Goal: Task Accomplishment & Management: Manage account settings

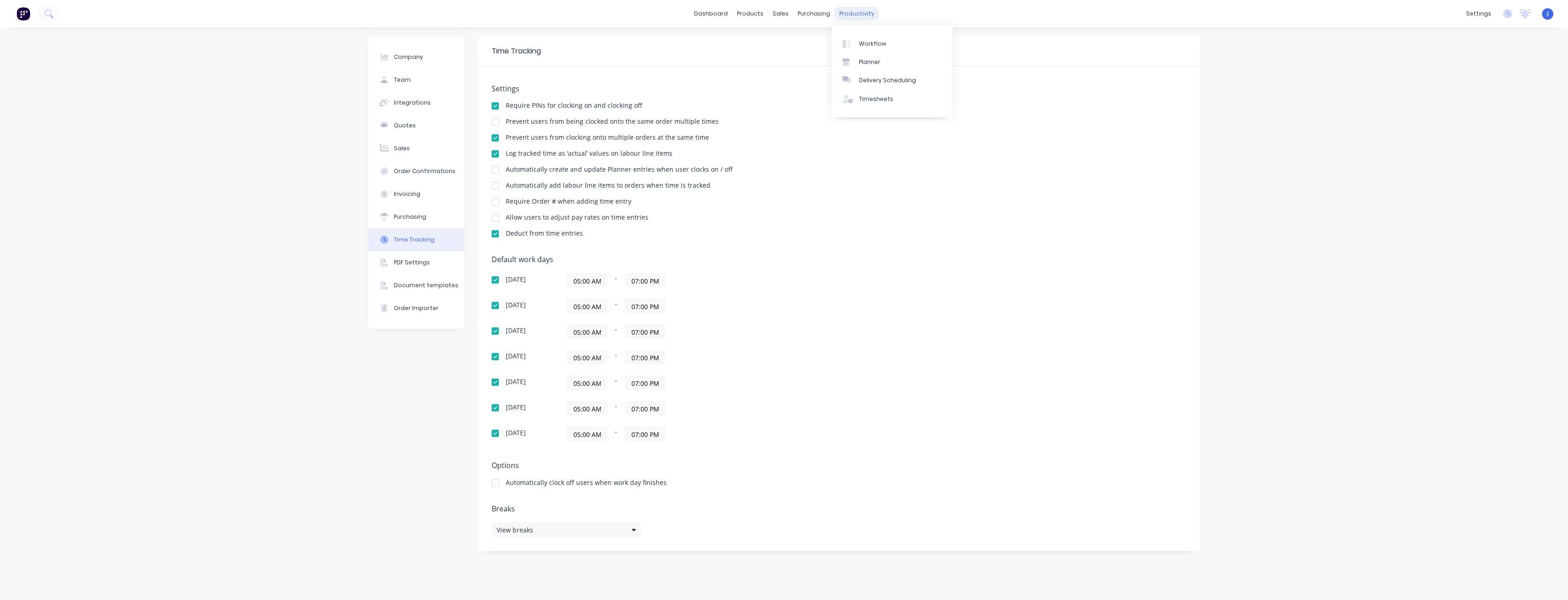
click at [853, 15] on div "productivity" at bounding box center [856, 13] width 44 height 14
click at [872, 99] on div "Timesheets" at bounding box center [876, 99] width 34 height 9
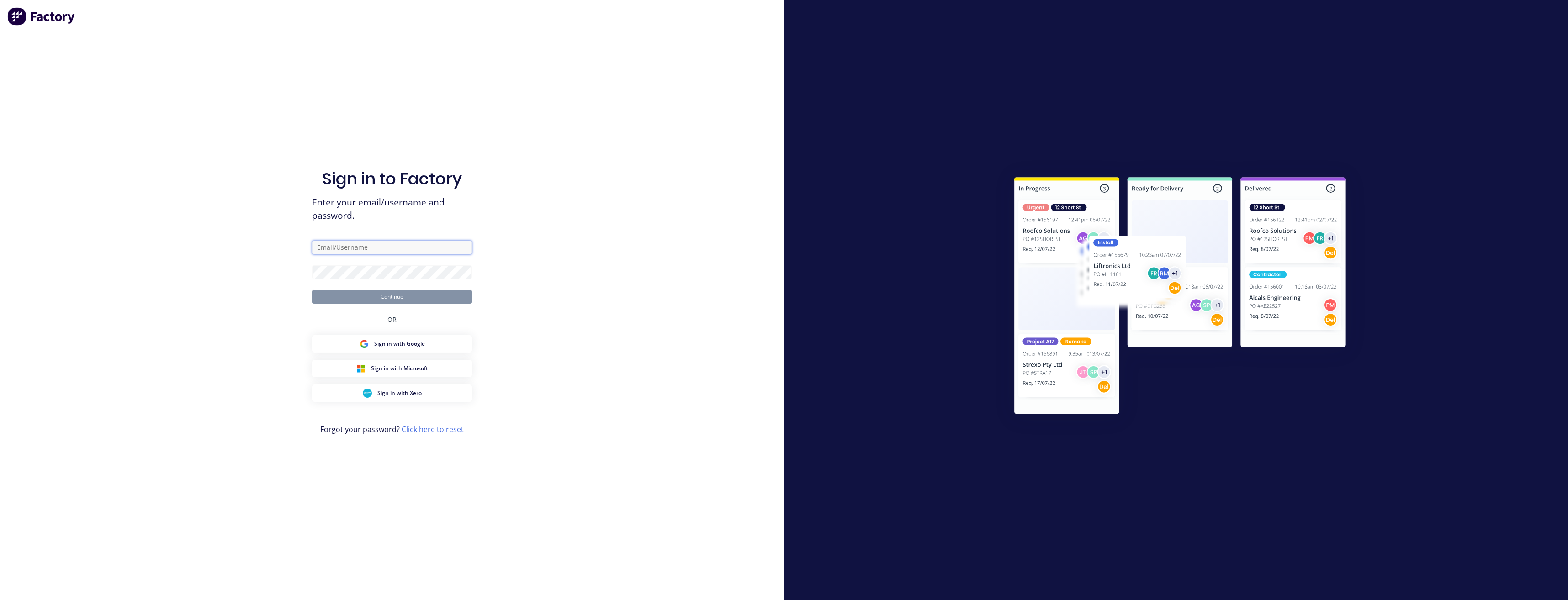
click at [352, 249] on input "text" at bounding box center [392, 248] width 160 height 14
type input "[PERSON_NAME][EMAIL_ADDRESS][DOMAIN_NAME]"
click at [312, 290] on button "Continue" at bounding box center [392, 297] width 160 height 14
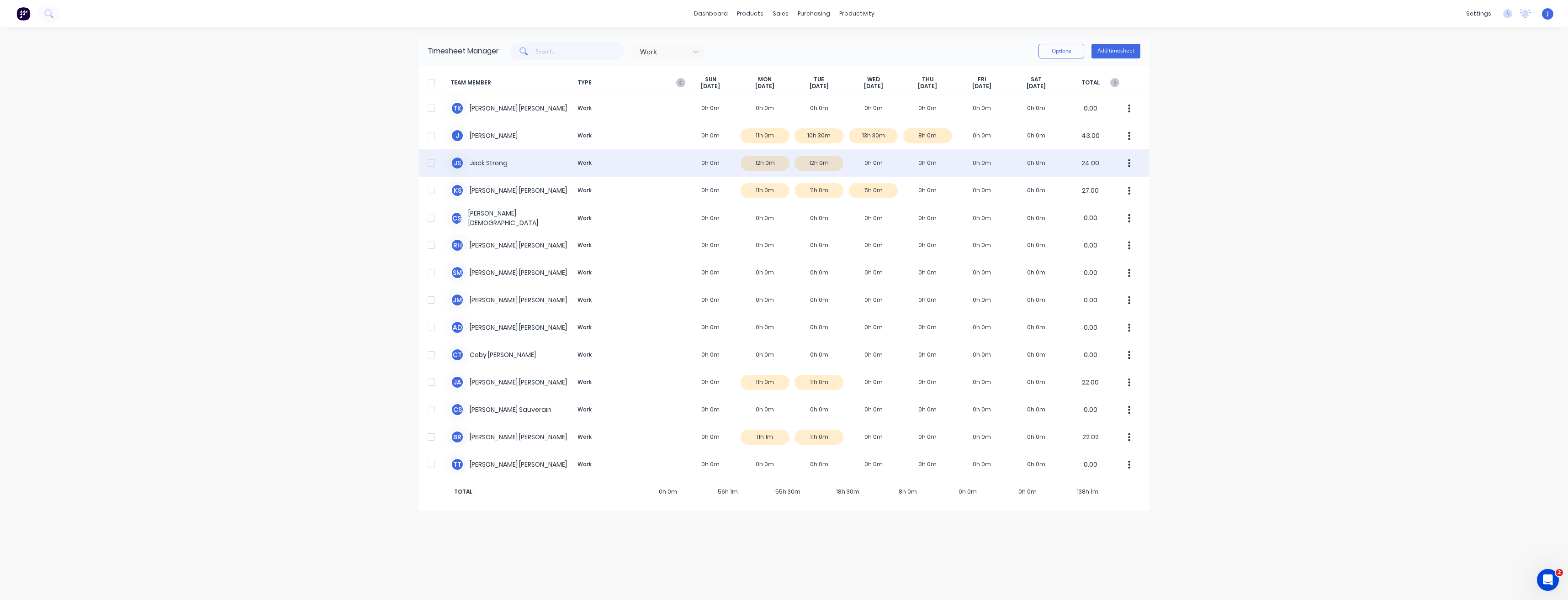
click at [489, 166] on div "J S [PERSON_NAME] Work 0h 0m 12h 0m 12h 0m 0h 0m 0h 0m 0h 0m 0h 0m 24.00" at bounding box center [784, 162] width 731 height 27
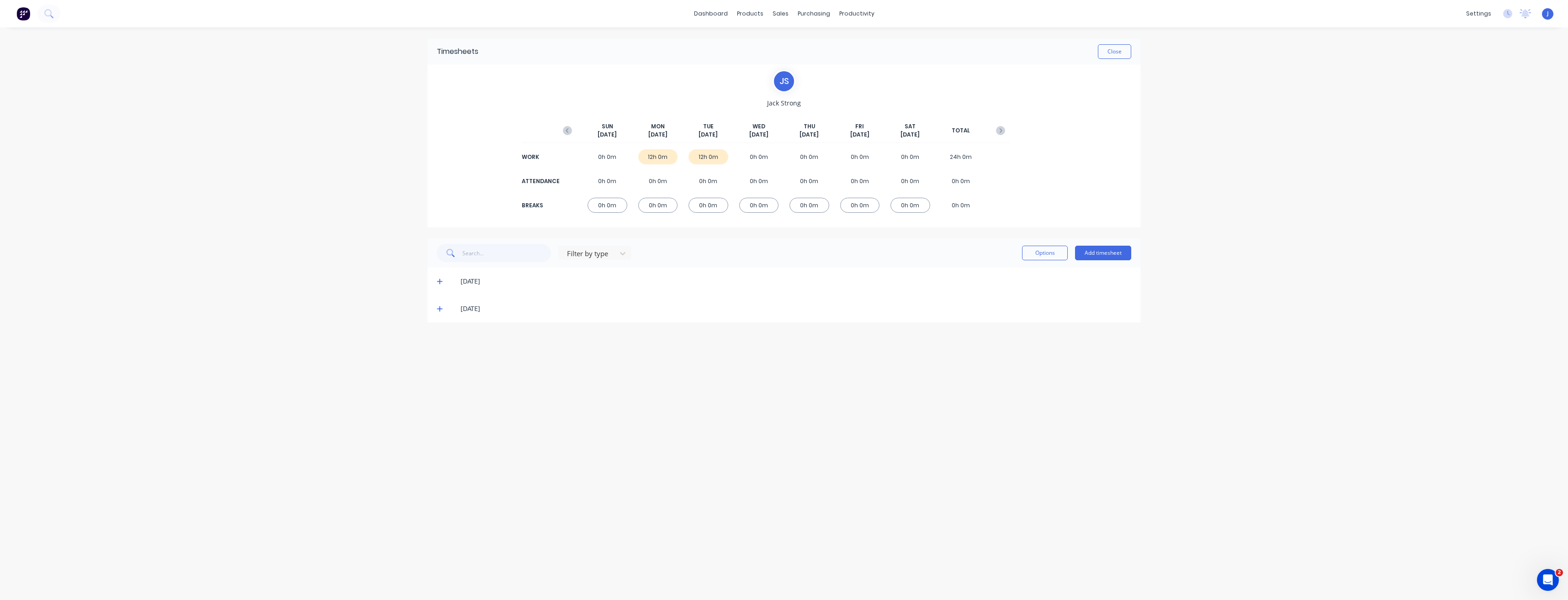
click at [435, 282] on div "[DATE]" at bounding box center [784, 281] width 713 height 27
click at [441, 282] on icon at bounding box center [440, 281] width 6 height 7
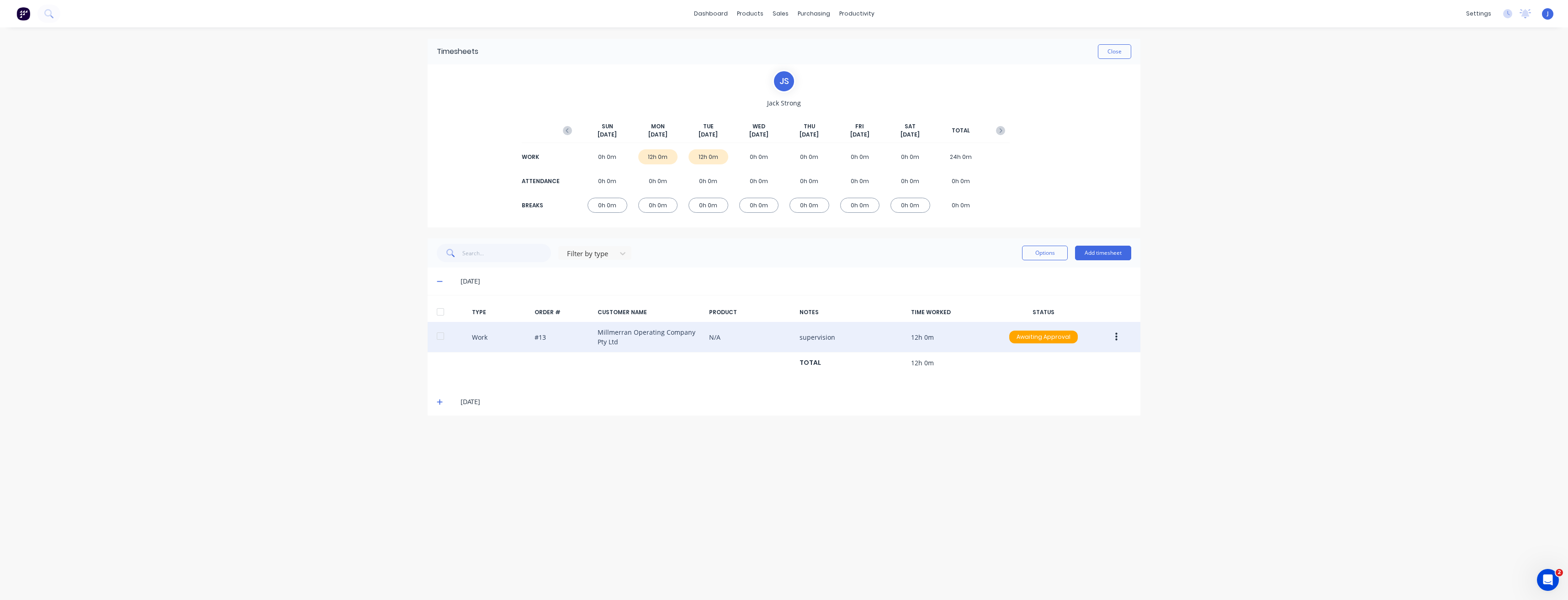
click at [1121, 335] on button "button" at bounding box center [1116, 337] width 21 height 16
click at [1089, 358] on div "Unapprove" at bounding box center [1084, 358] width 71 height 13
click at [717, 159] on div "12h 0m" at bounding box center [708, 156] width 40 height 15
click at [715, 158] on div "12h 0m" at bounding box center [708, 156] width 40 height 15
click at [1122, 51] on button "Close" at bounding box center [1115, 52] width 33 height 15
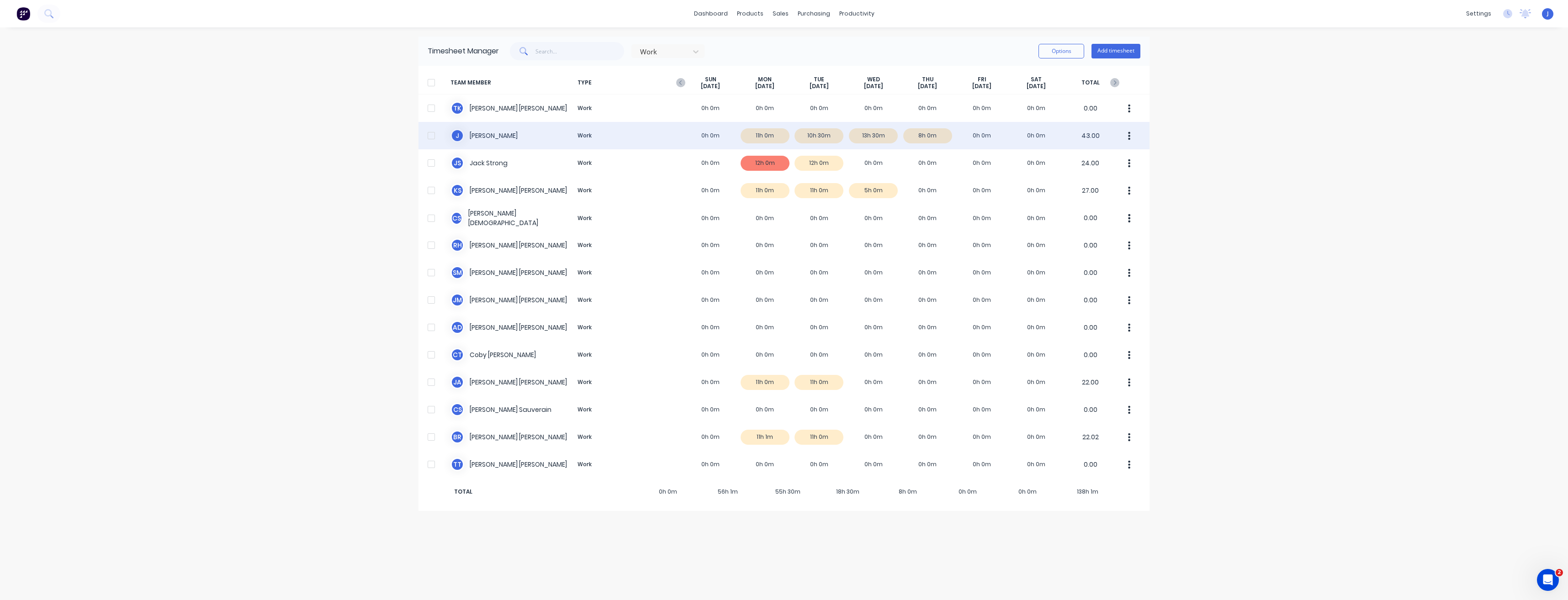
click at [772, 136] on div "J [PERSON_NAME] Work 0h 0m 11h 0m 10h 30m 13h 30m 8h 0m 0h 0m 0h 0m 43.00" at bounding box center [784, 135] width 731 height 27
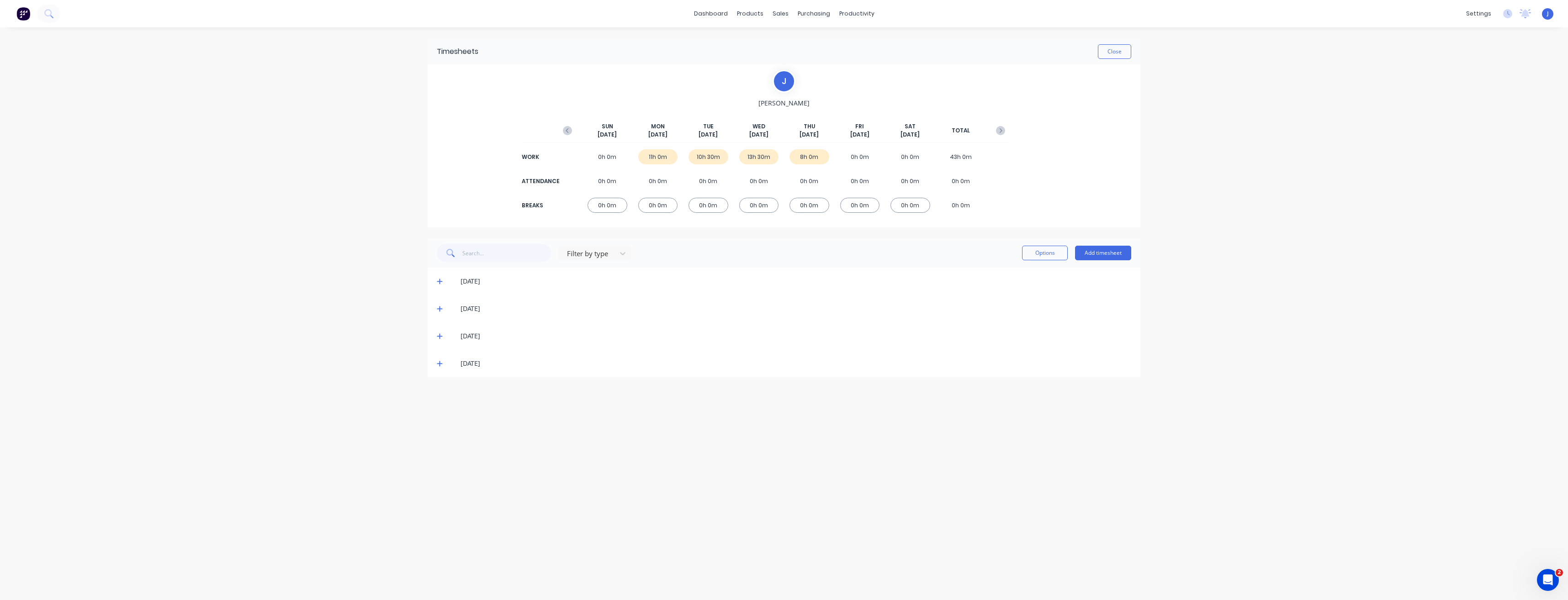
click at [440, 282] on icon at bounding box center [439, 282] width 5 height 5
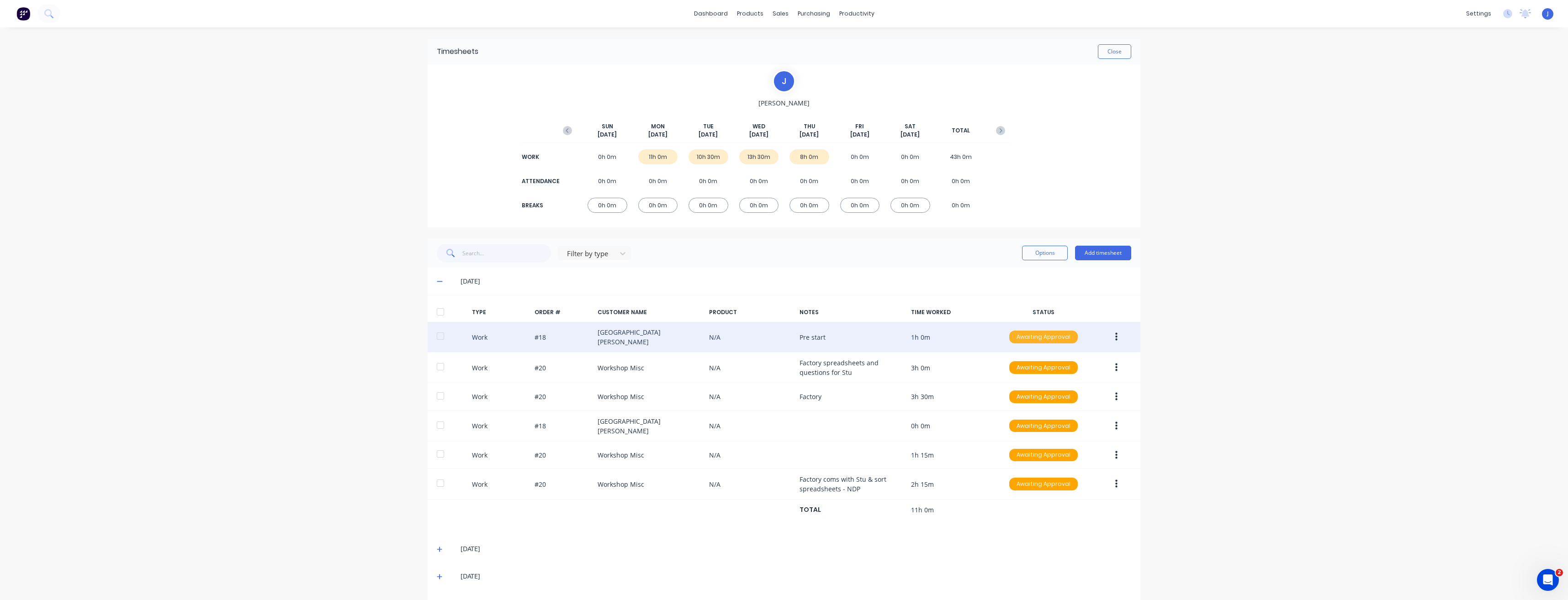
click at [1051, 337] on div "Awaiting Approval" at bounding box center [1043, 337] width 69 height 13
click at [1021, 378] on div "Approved" at bounding box center [1023, 383] width 75 height 13
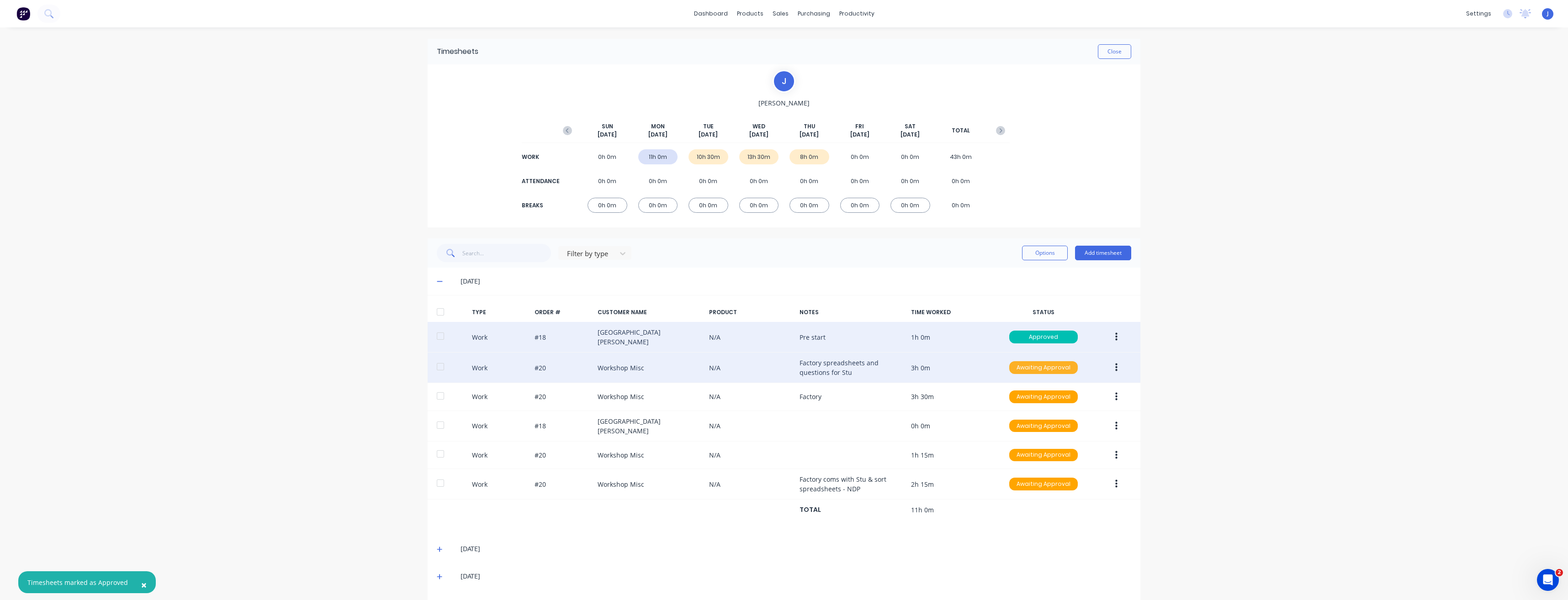
click at [1038, 363] on div "Awaiting Approval" at bounding box center [1043, 368] width 69 height 13
click at [1030, 410] on div "Approved" at bounding box center [1023, 414] width 75 height 13
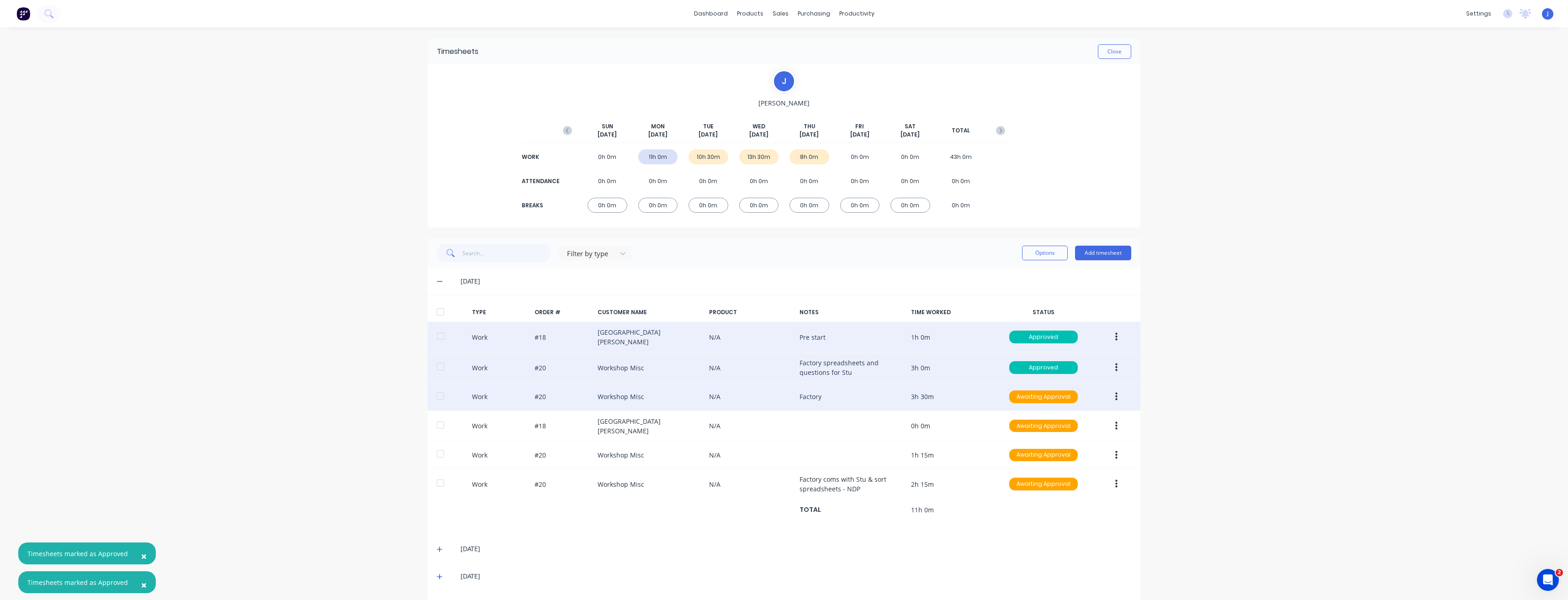
click at [1041, 399] on div "Awaiting Approval" at bounding box center [1043, 397] width 69 height 13
click at [1025, 439] on div "Approved" at bounding box center [1023, 443] width 75 height 13
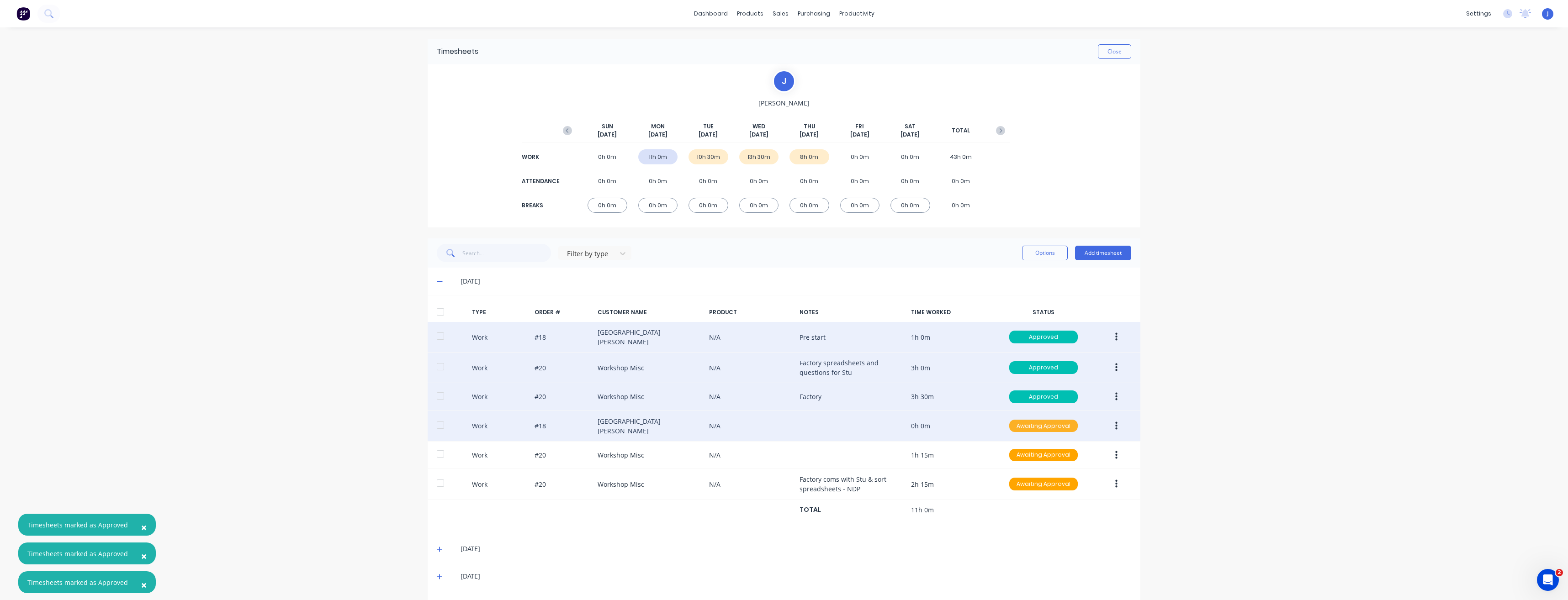
click at [1037, 426] on div "Awaiting Approval" at bounding box center [1043, 426] width 69 height 13
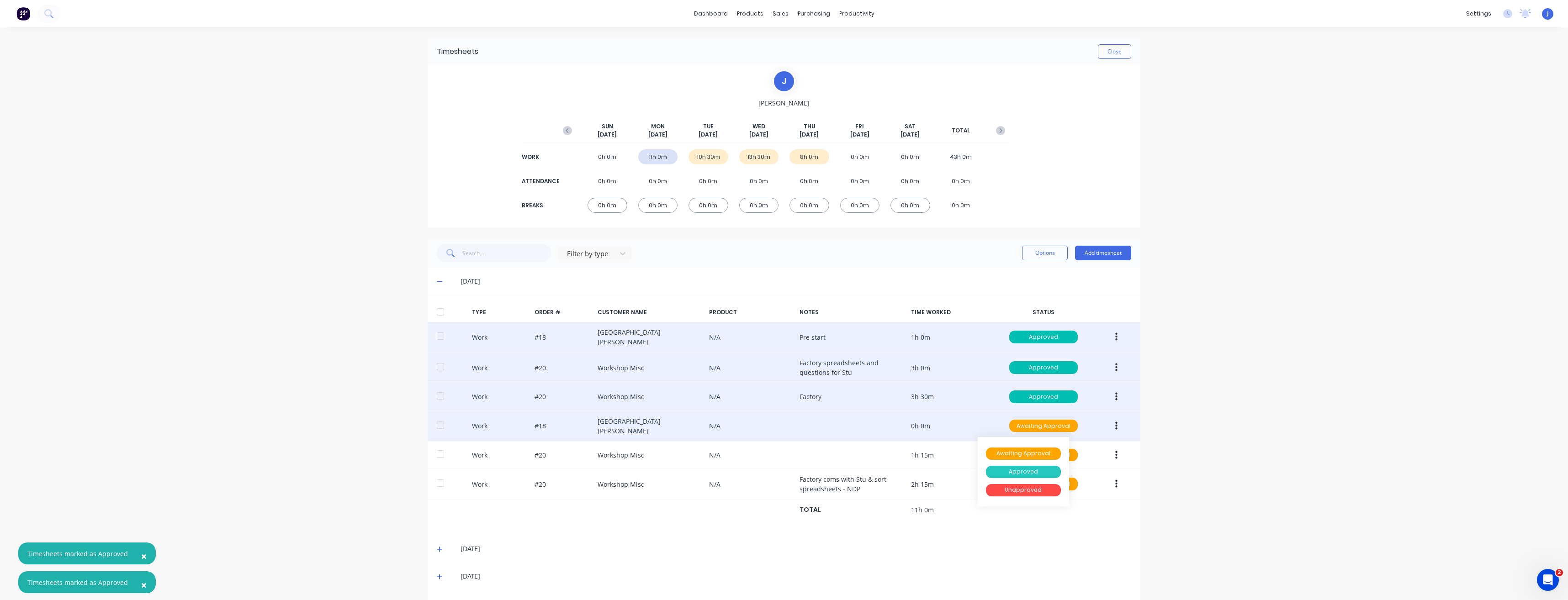
click at [1020, 466] on div "Approved" at bounding box center [1023, 472] width 75 height 13
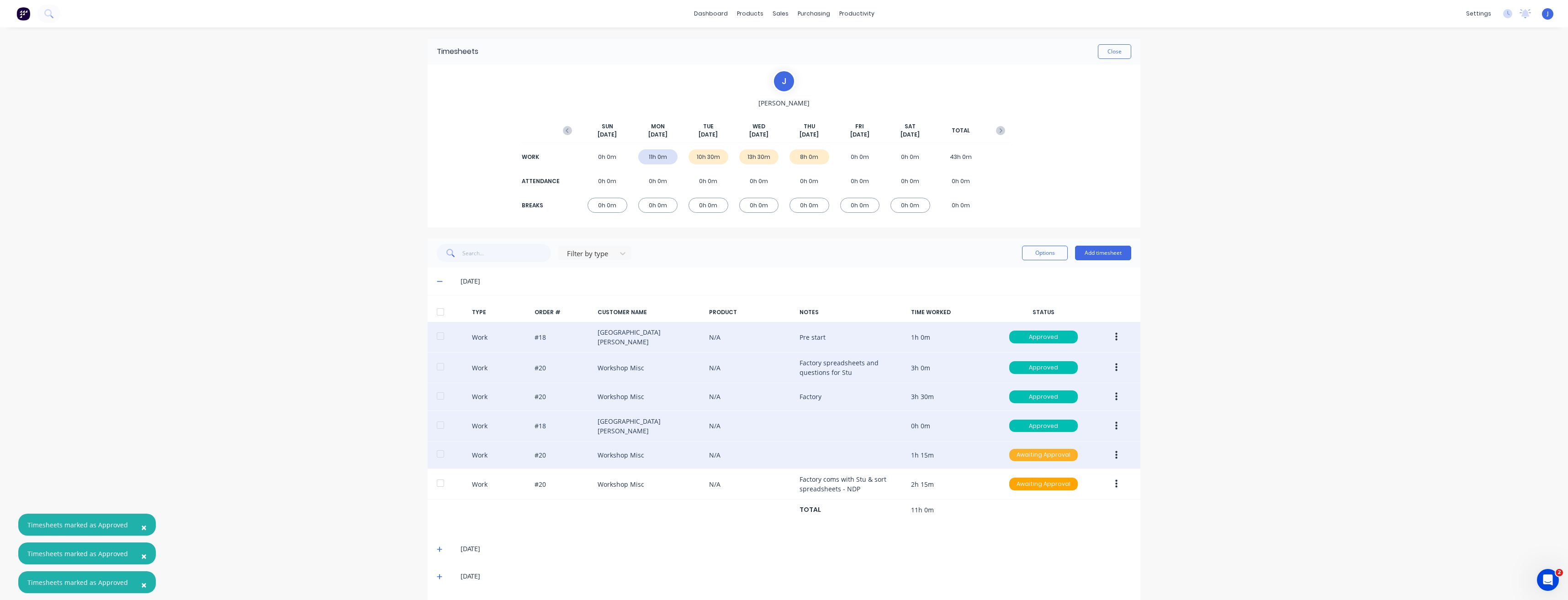
click at [1035, 449] on div "Awaiting Approval" at bounding box center [1043, 455] width 69 height 13
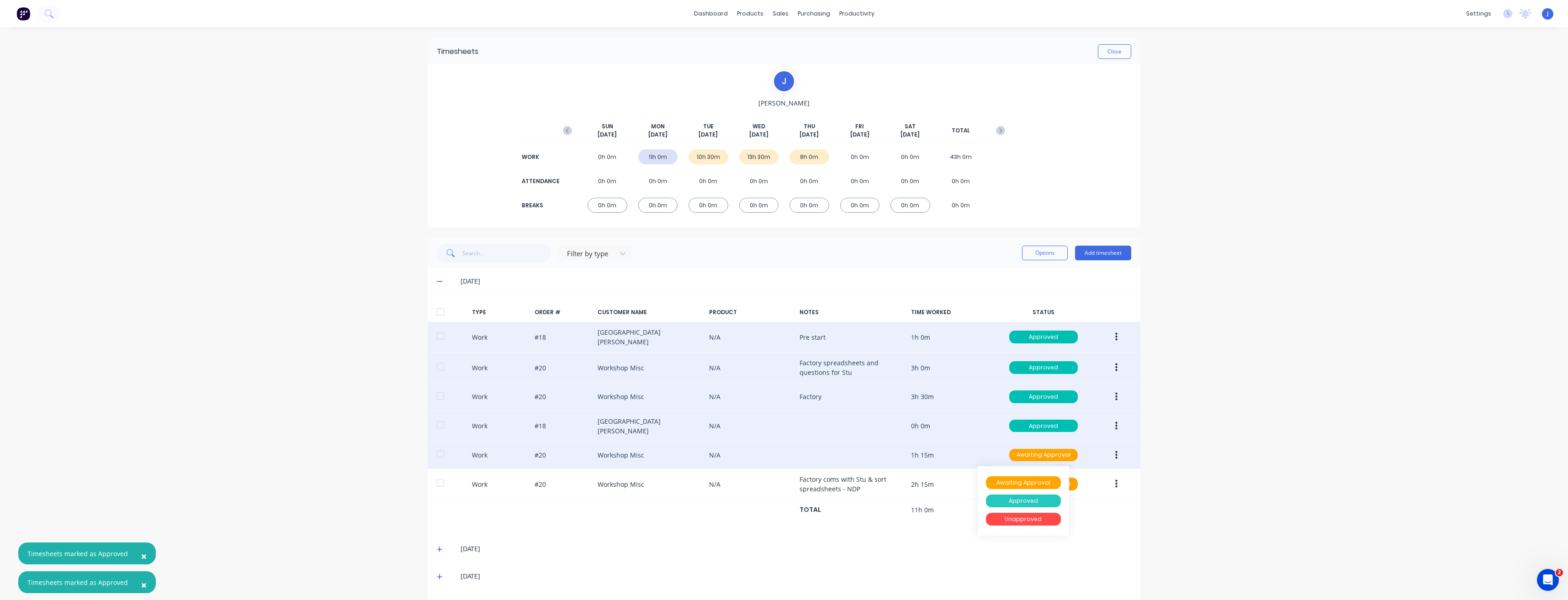
click at [1020, 495] on div "Approved" at bounding box center [1023, 501] width 75 height 13
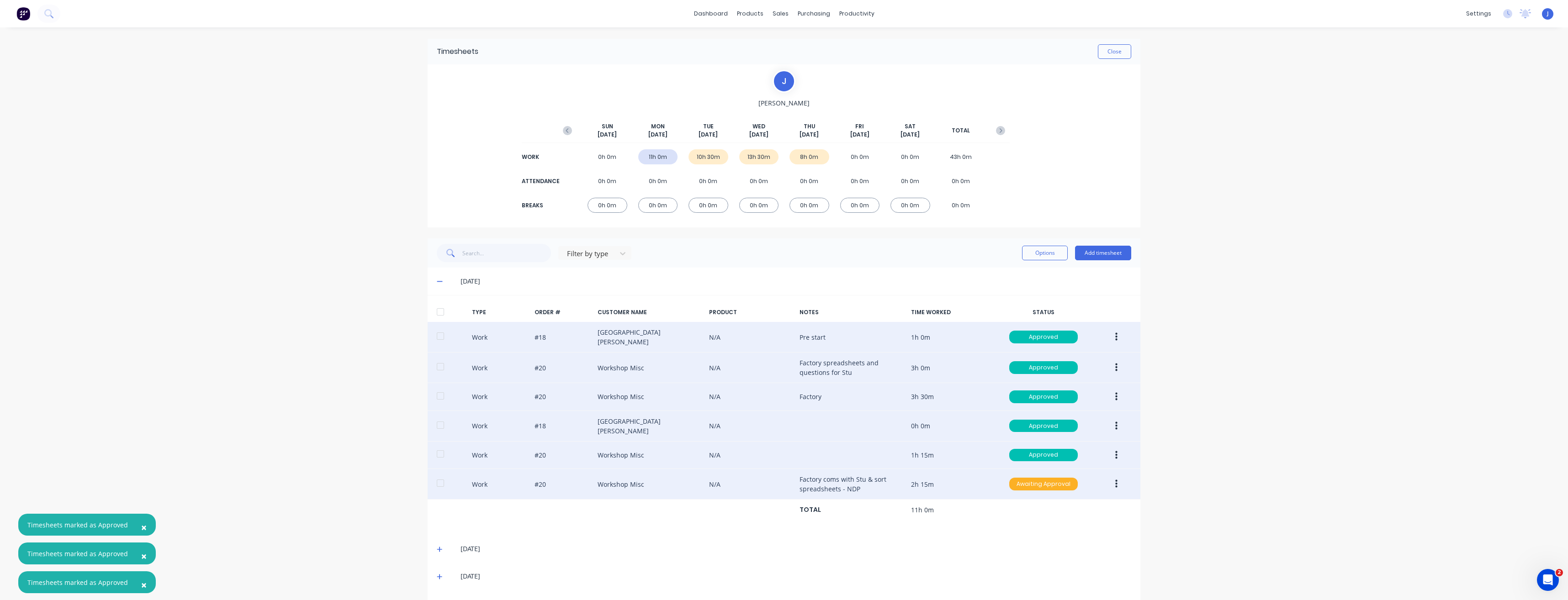
click at [1049, 478] on div "Awaiting Approval" at bounding box center [1043, 484] width 69 height 13
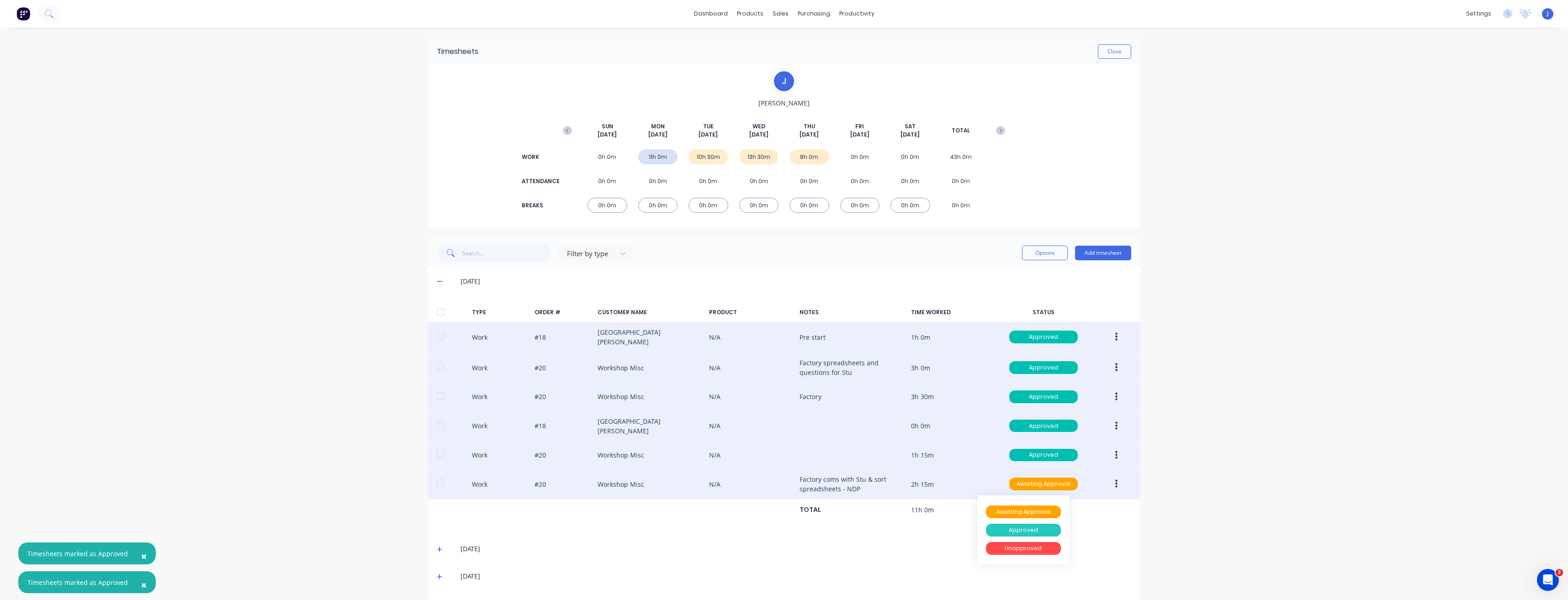
click at [1021, 524] on div "Approved" at bounding box center [1023, 530] width 75 height 13
click at [1110, 52] on button "Close" at bounding box center [1115, 52] width 33 height 15
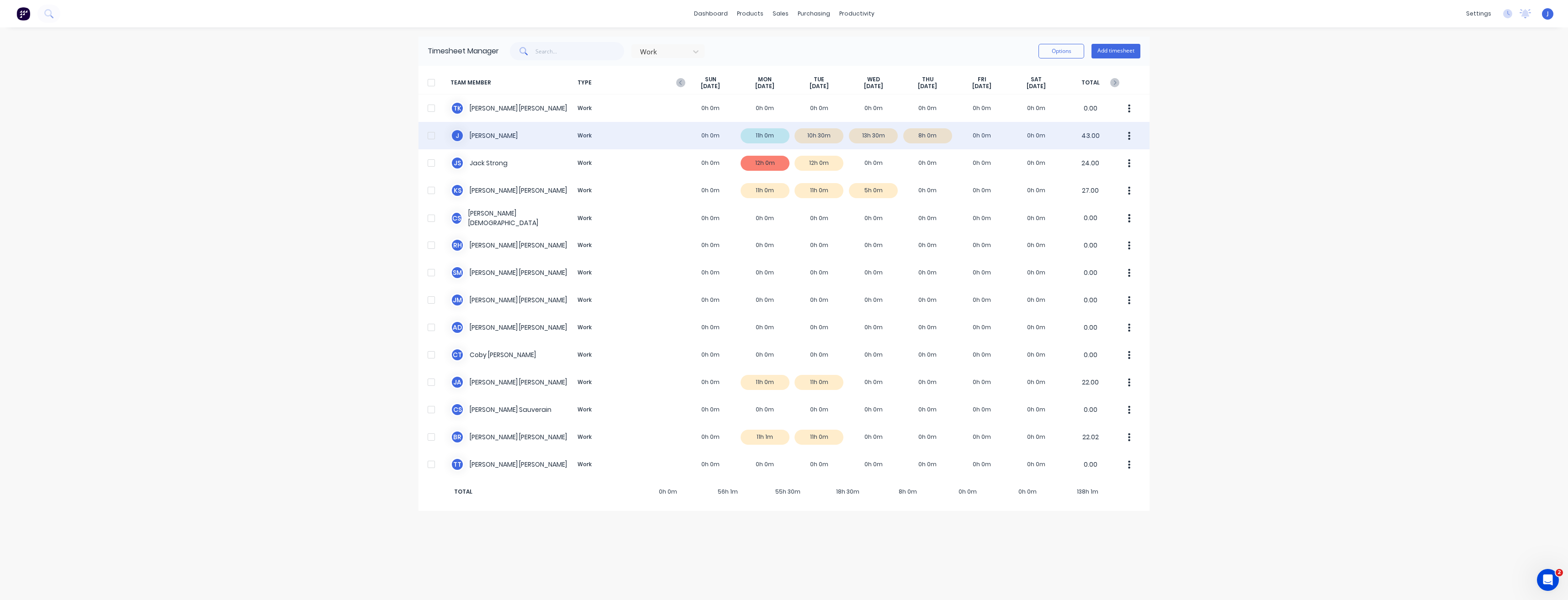
click at [485, 136] on div "J [PERSON_NAME] Work 0h 0m 11h 0m 10h 30m 13h 30m 8h 0m 0h 0m 0h 0m 43.00" at bounding box center [784, 135] width 731 height 27
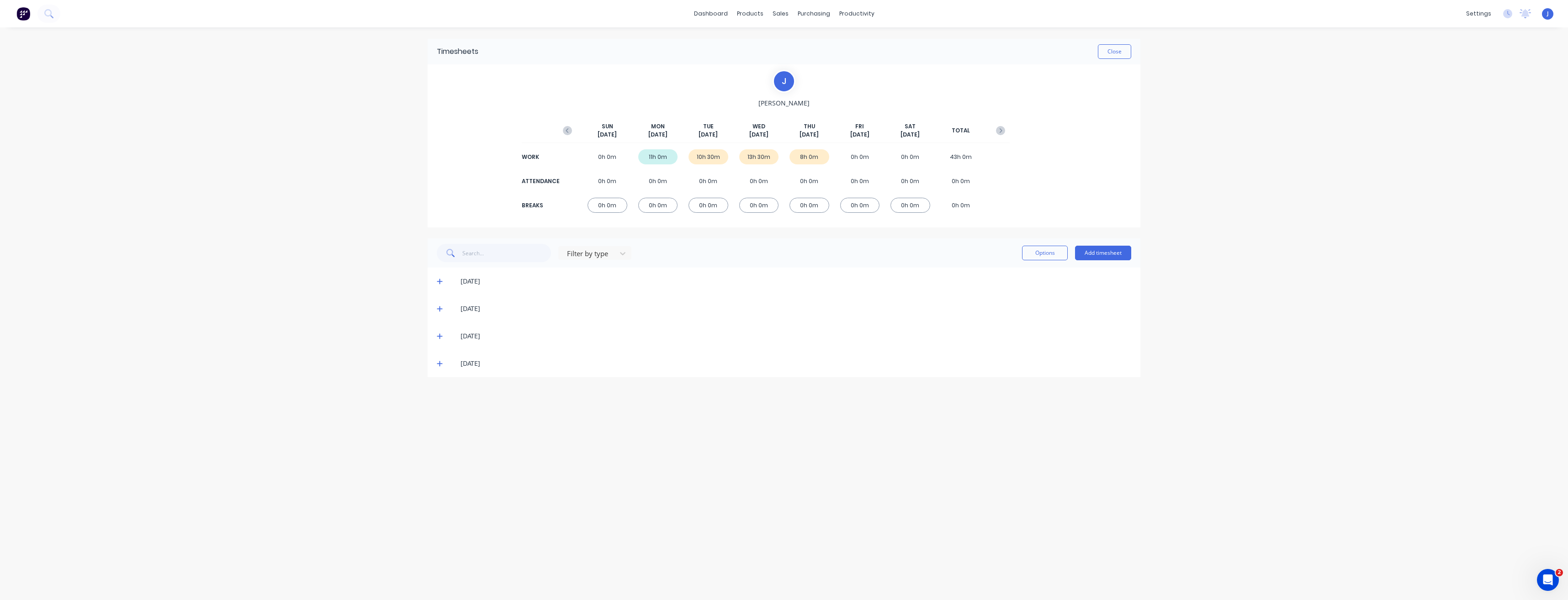
click at [443, 361] on icon at bounding box center [440, 363] width 6 height 7
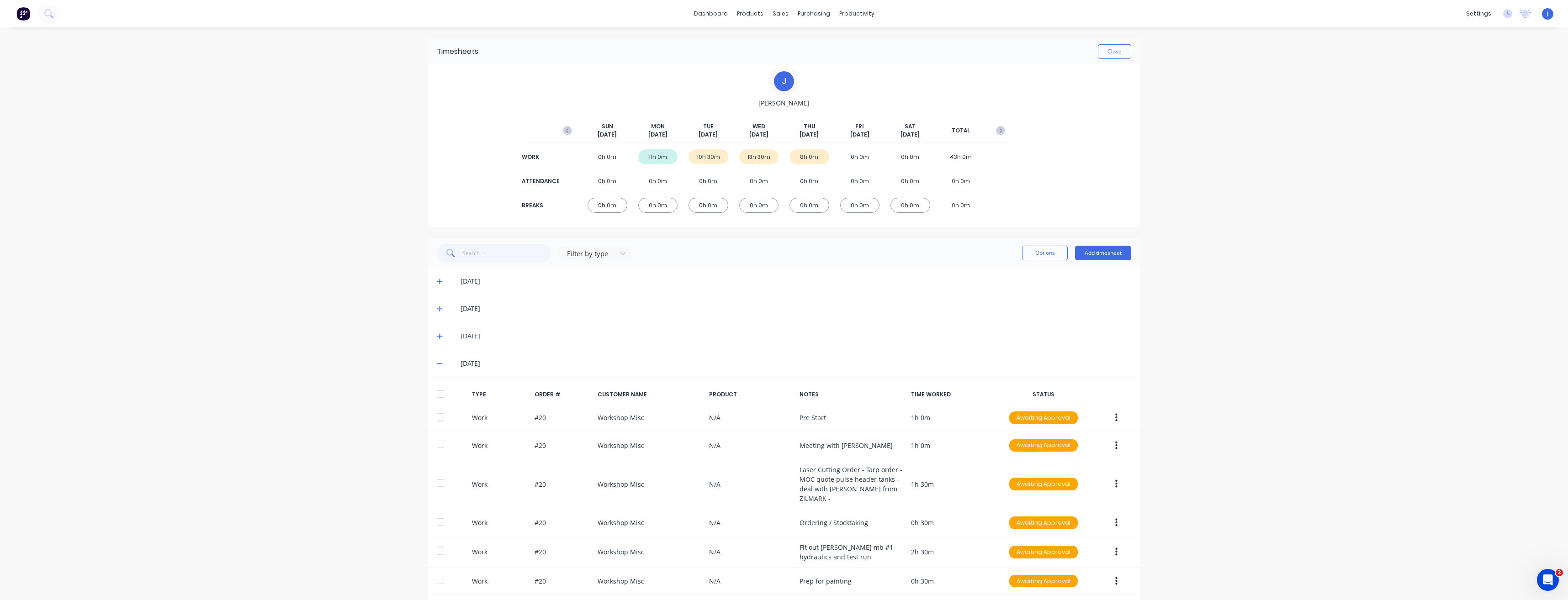
scroll to position [91, 0]
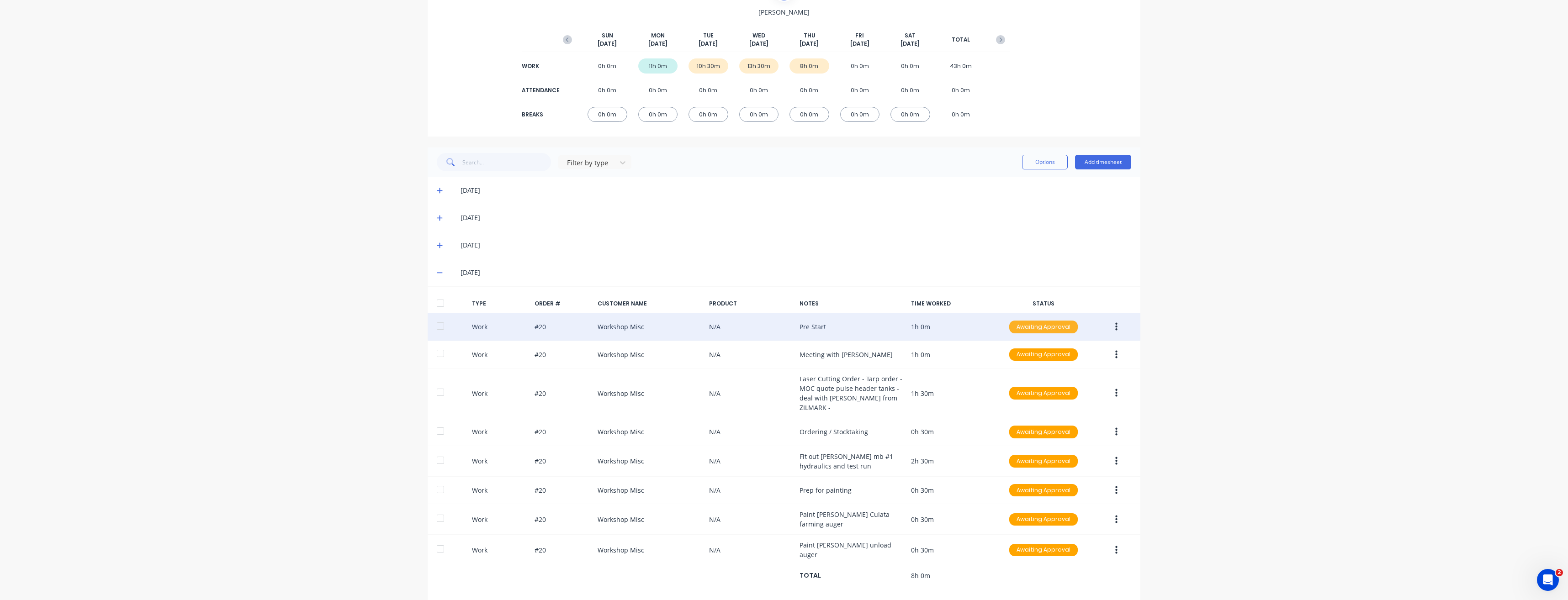
click at [1065, 322] on div "Awaiting Approval" at bounding box center [1043, 327] width 69 height 13
click at [1027, 374] on div "Approved" at bounding box center [1023, 373] width 75 height 13
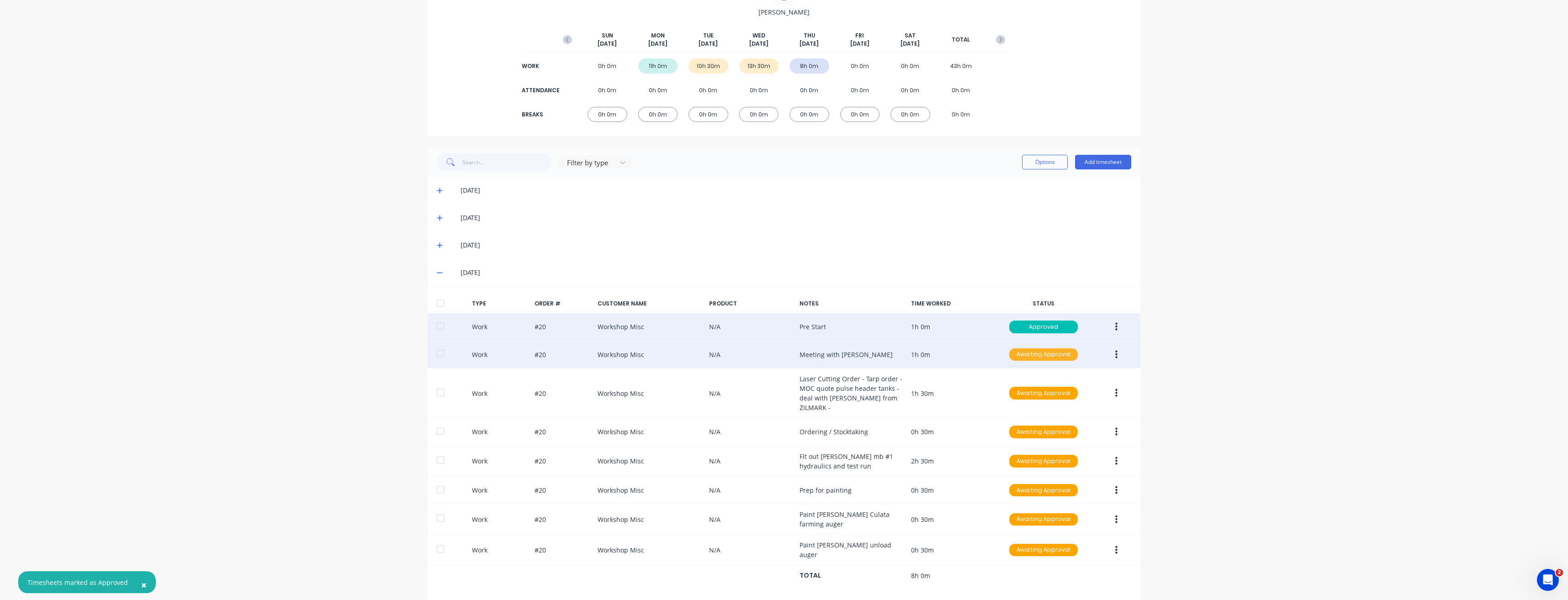
click at [1040, 356] on div "Awaiting Approval" at bounding box center [1043, 355] width 69 height 13
click at [1037, 400] on div "Approved" at bounding box center [1023, 400] width 75 height 13
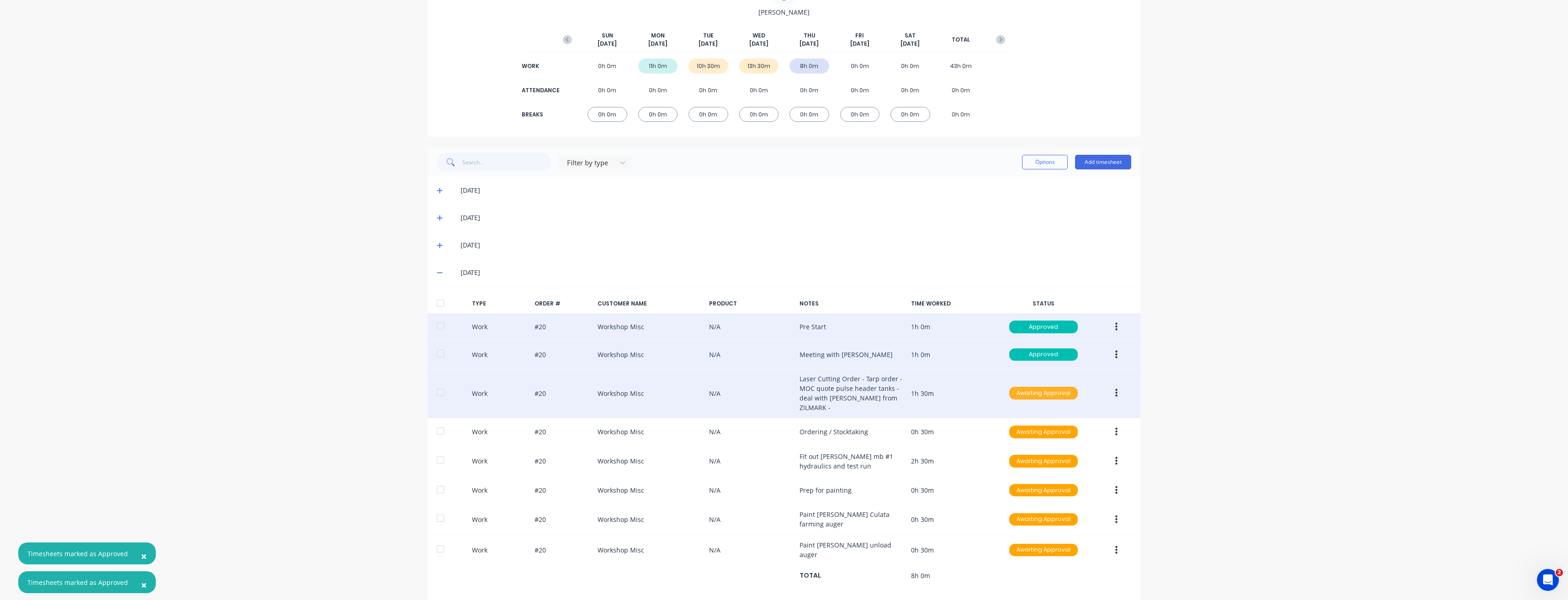
click at [1048, 387] on div "Awaiting Approval" at bounding box center [1043, 393] width 69 height 13
click at [1031, 433] on div "Approved" at bounding box center [1023, 439] width 75 height 13
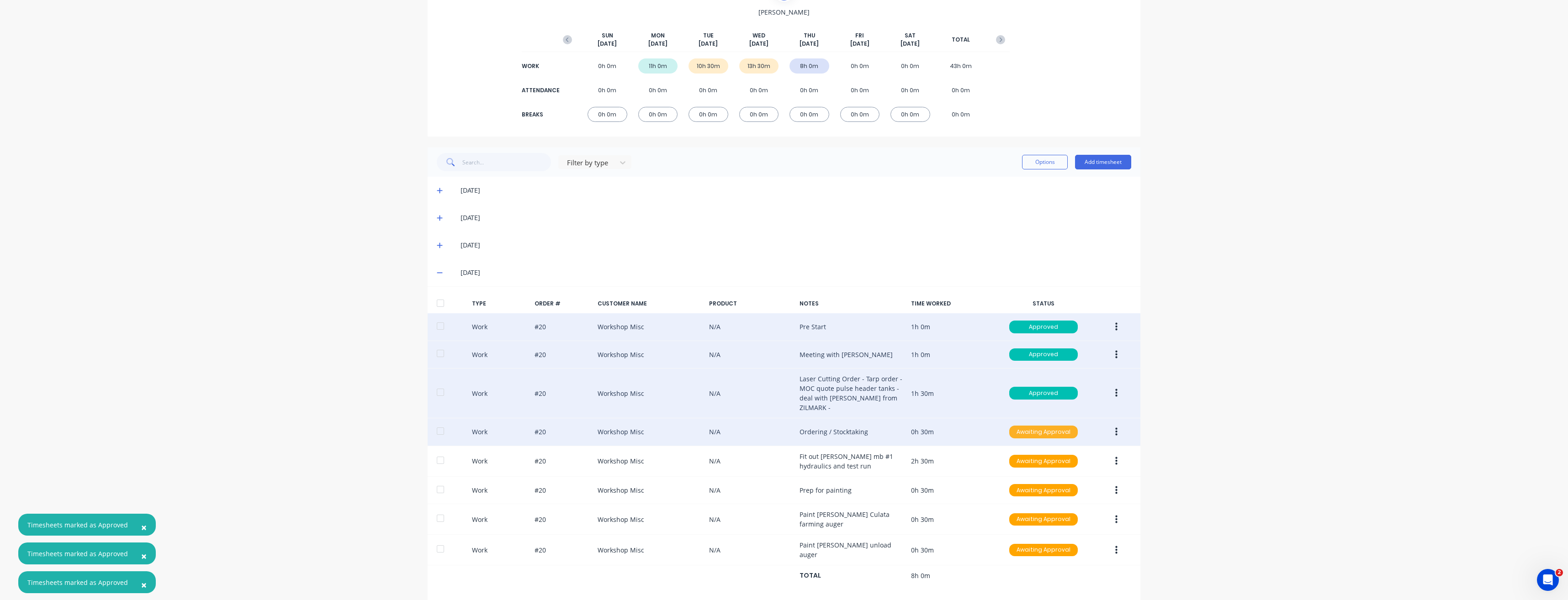
click at [1035, 427] on div "Awaiting Approval" at bounding box center [1043, 432] width 69 height 13
click at [1032, 470] on div "Approved" at bounding box center [1023, 478] width 75 height 16
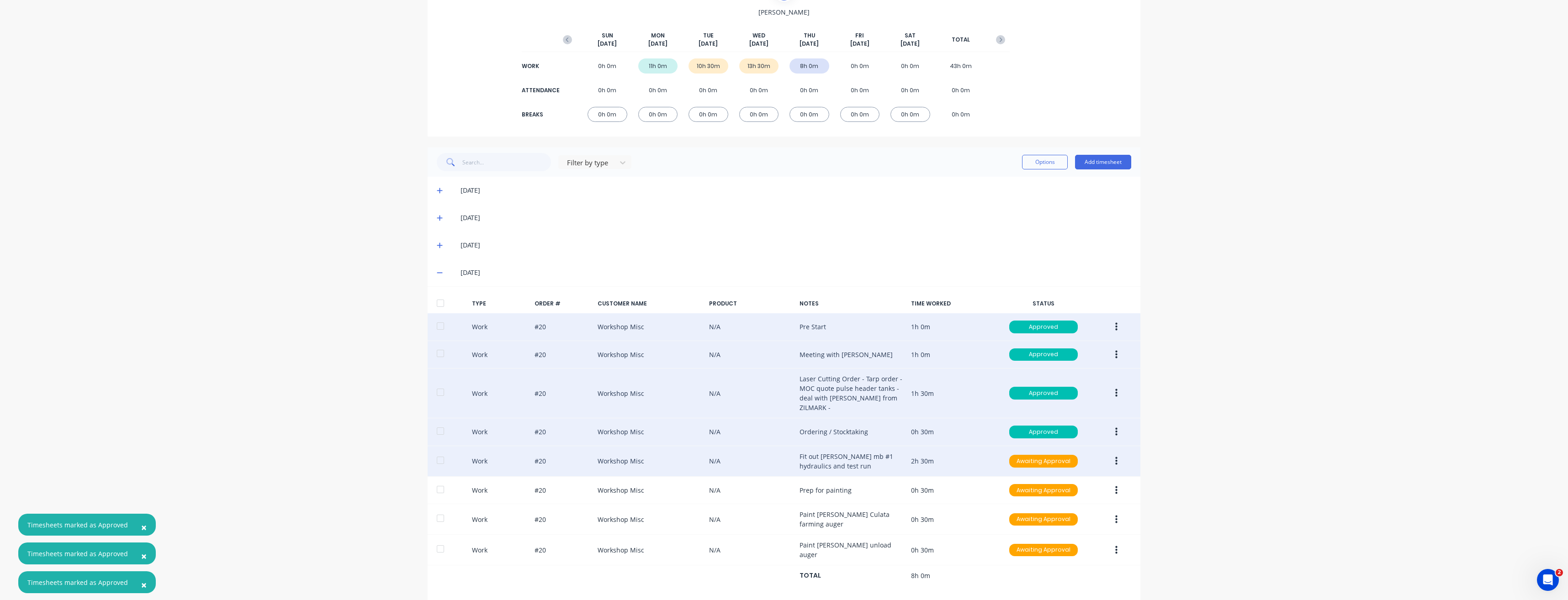
click at [1032, 460] on div "Work #20 Workshop Misc N/A Fit out [PERSON_NAME] mb #1 hydraulics and test run …" at bounding box center [784, 461] width 713 height 30
drag, startPoint x: 1027, startPoint y: 455, endPoint x: 1024, endPoint y: 462, distance: 7.6
click at [1028, 456] on div "Awaiting Approval" at bounding box center [1043, 461] width 69 height 13
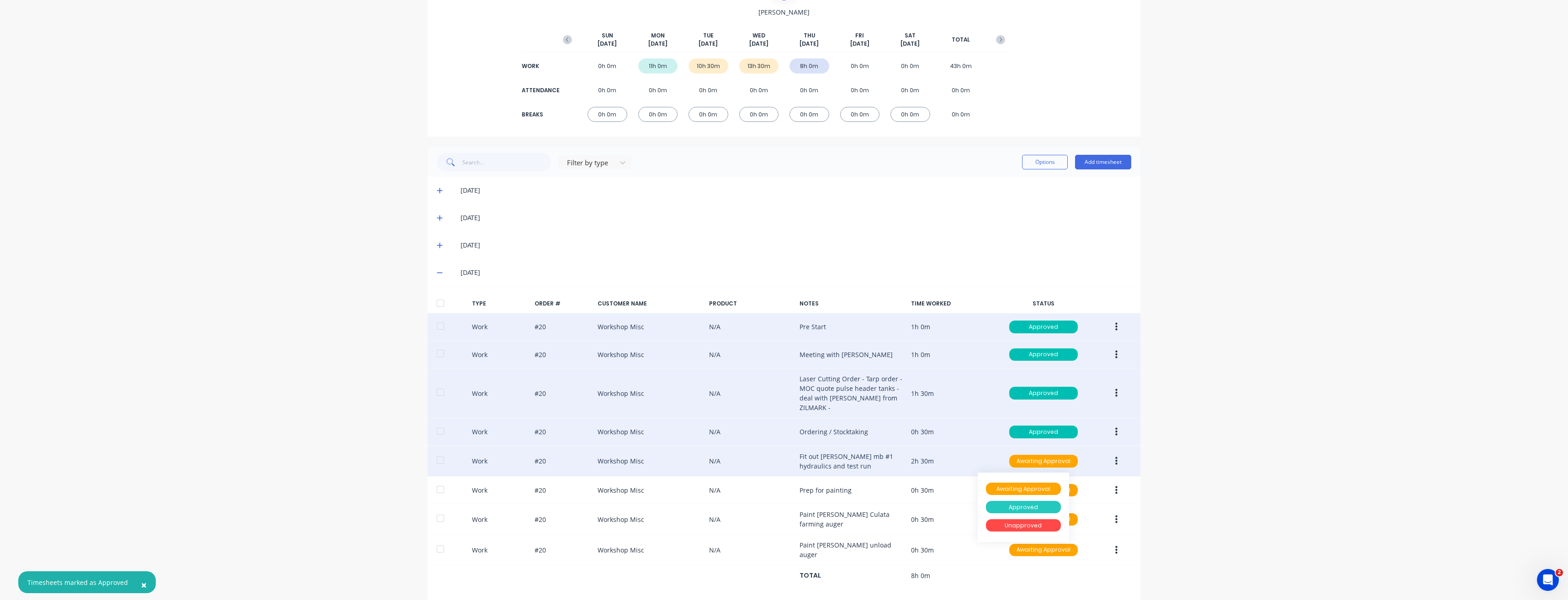
click at [1023, 501] on div "Approved" at bounding box center [1023, 507] width 75 height 13
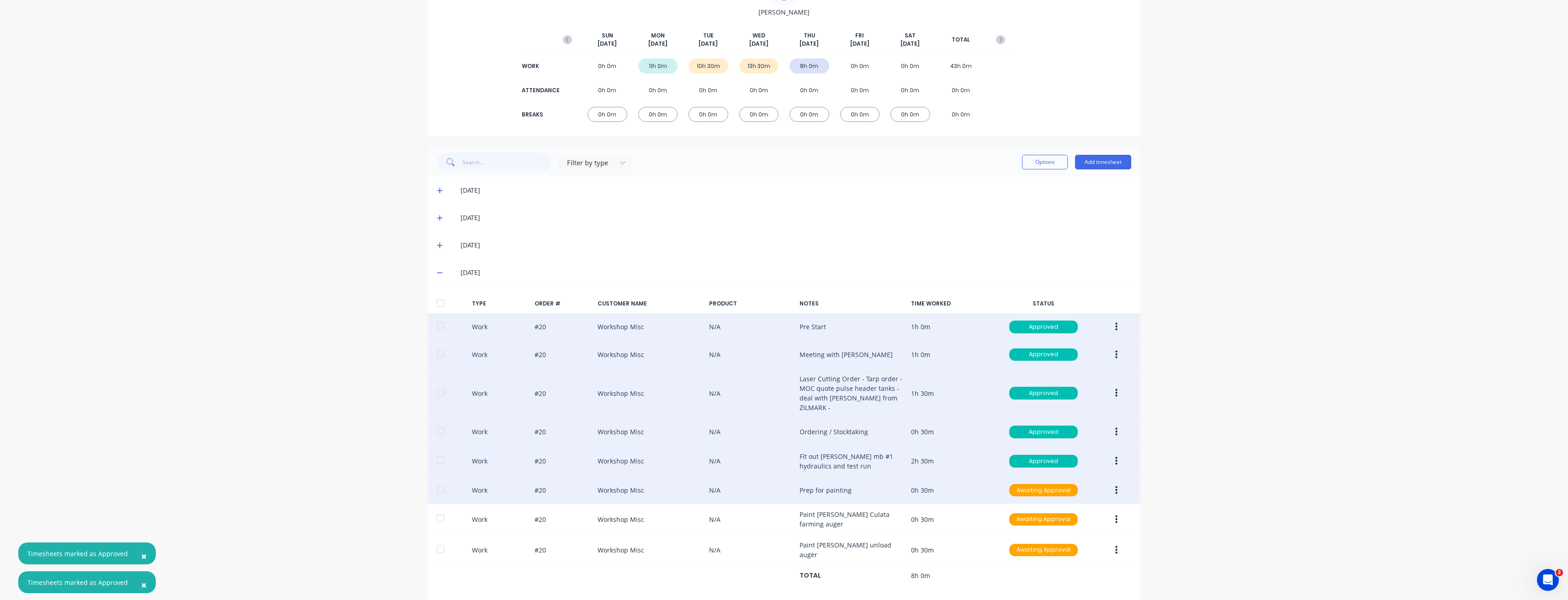
click at [1022, 489] on div "Work #20 Workshop Misc N/A Prep for painting 0h 30m Awaiting Approval" at bounding box center [784, 491] width 713 height 28
click at [1023, 484] on div "Awaiting Approval" at bounding box center [1043, 490] width 69 height 13
click at [1018, 530] on div "Approved" at bounding box center [1023, 536] width 75 height 13
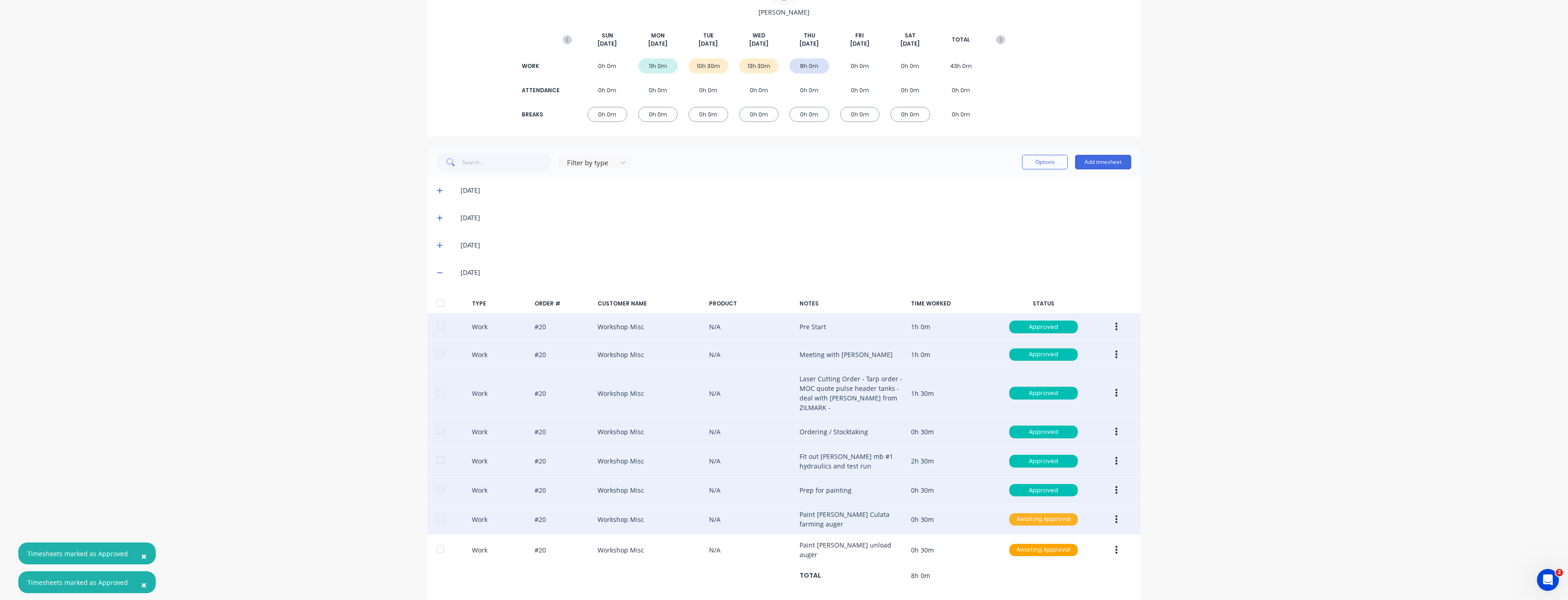
click at [1029, 514] on div "Awaiting Approval" at bounding box center [1043, 520] width 69 height 13
click at [1018, 559] on div "Approved" at bounding box center [1023, 565] width 75 height 13
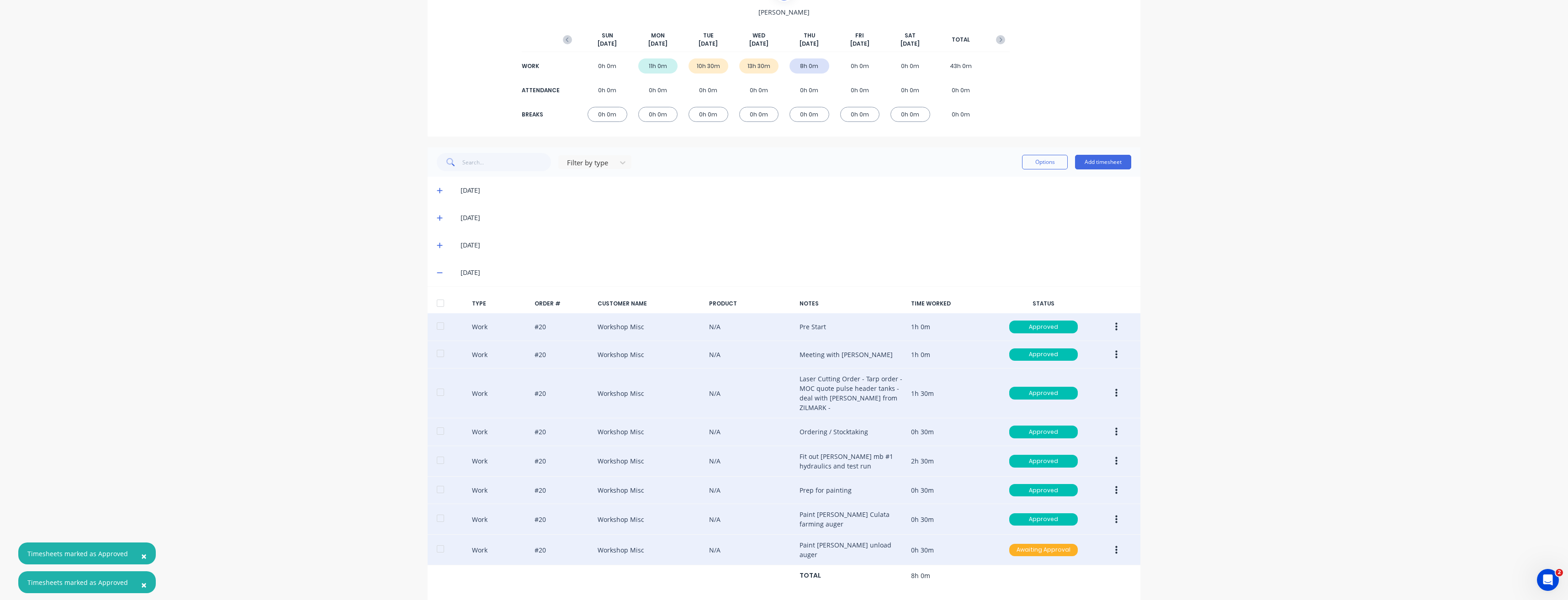
click at [1036, 544] on div "Awaiting Approval" at bounding box center [1043, 550] width 69 height 13
click at [1015, 590] on div "Approved" at bounding box center [1023, 596] width 75 height 13
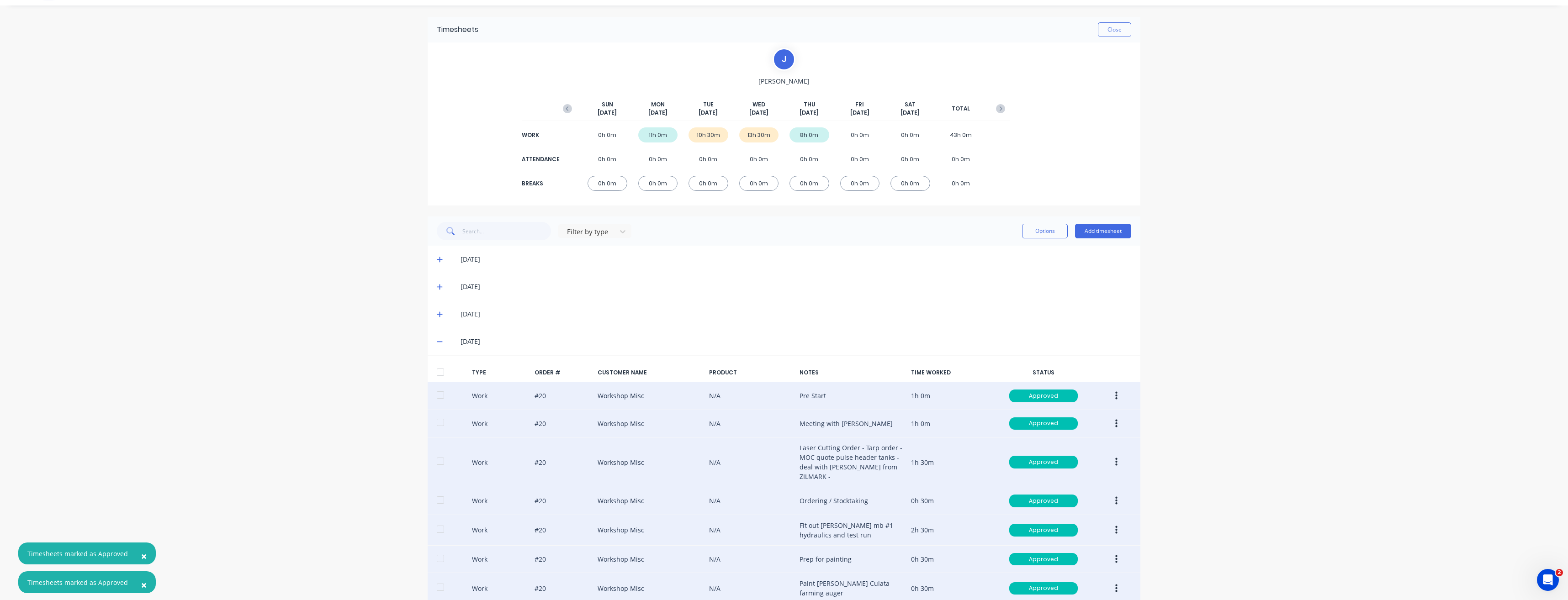
scroll to position [0, 0]
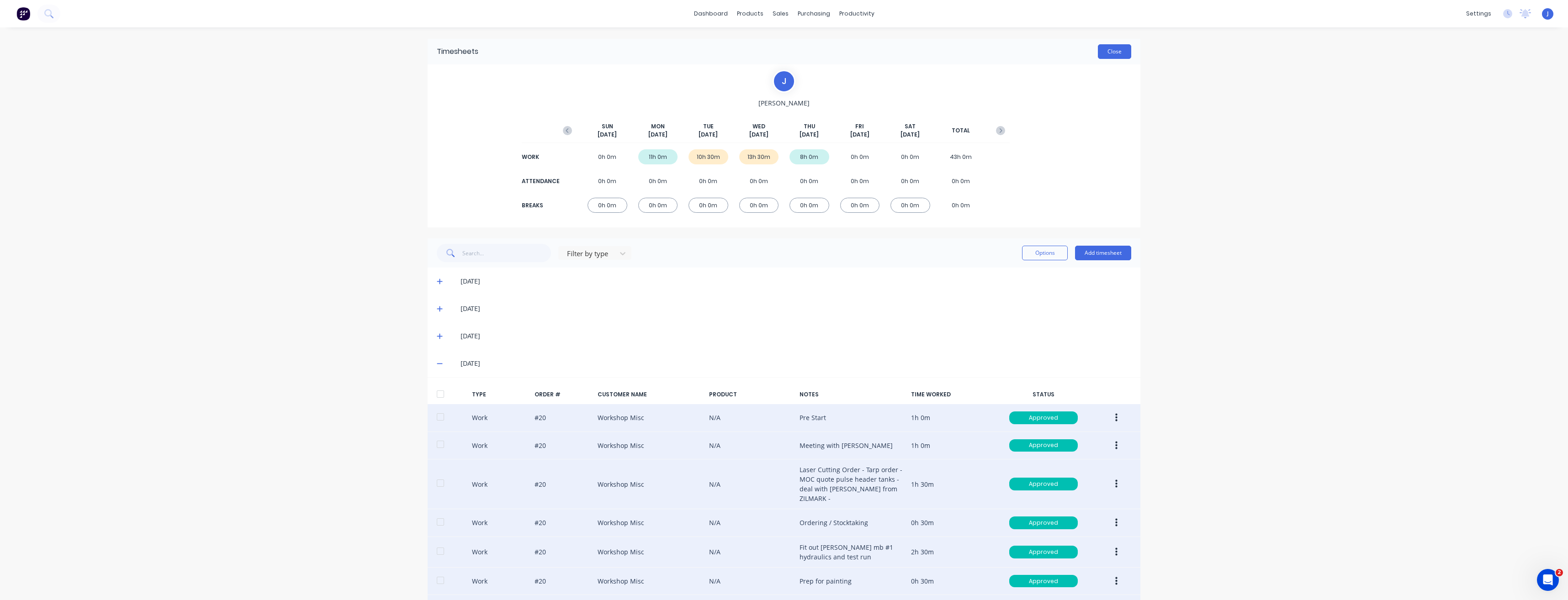
click at [1105, 52] on button "Close" at bounding box center [1115, 52] width 33 height 15
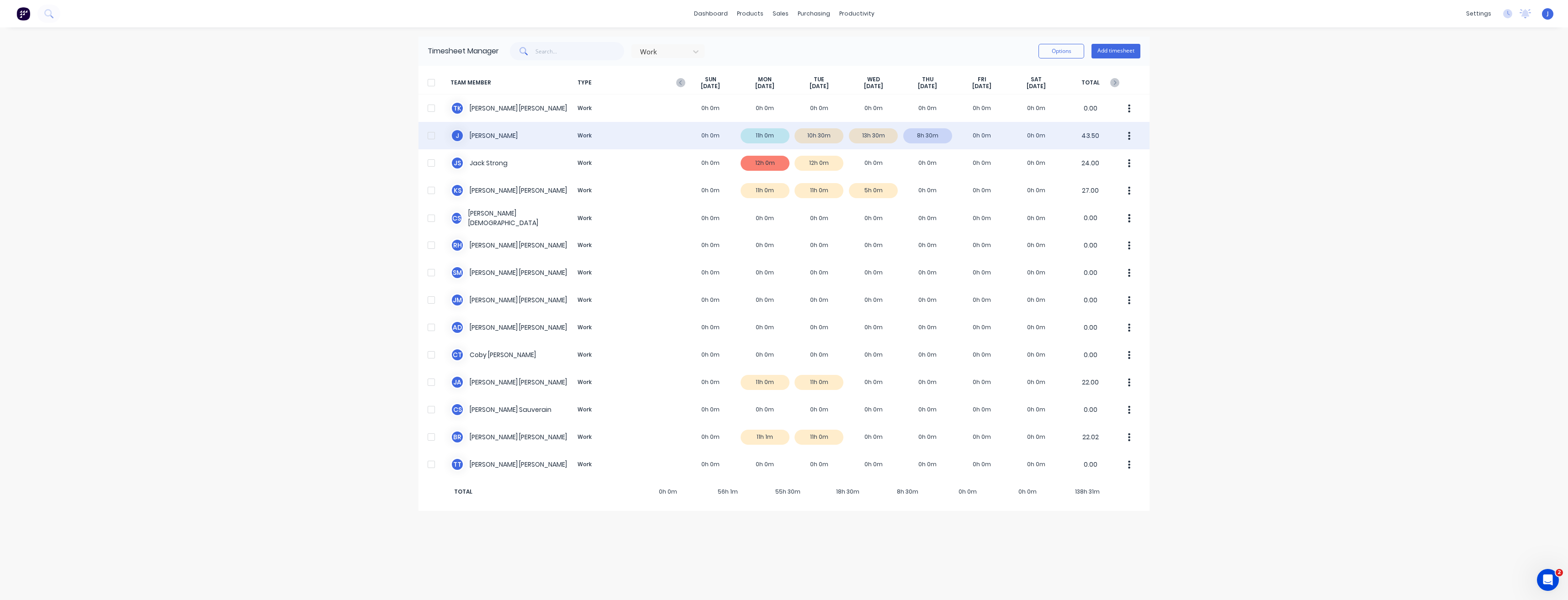
click at [821, 134] on div "J [PERSON_NAME] Work 0h 0m 11h 0m 10h 30m 13h 30m 8h 30m 0h 0m 0h 0m 43.50" at bounding box center [784, 135] width 731 height 27
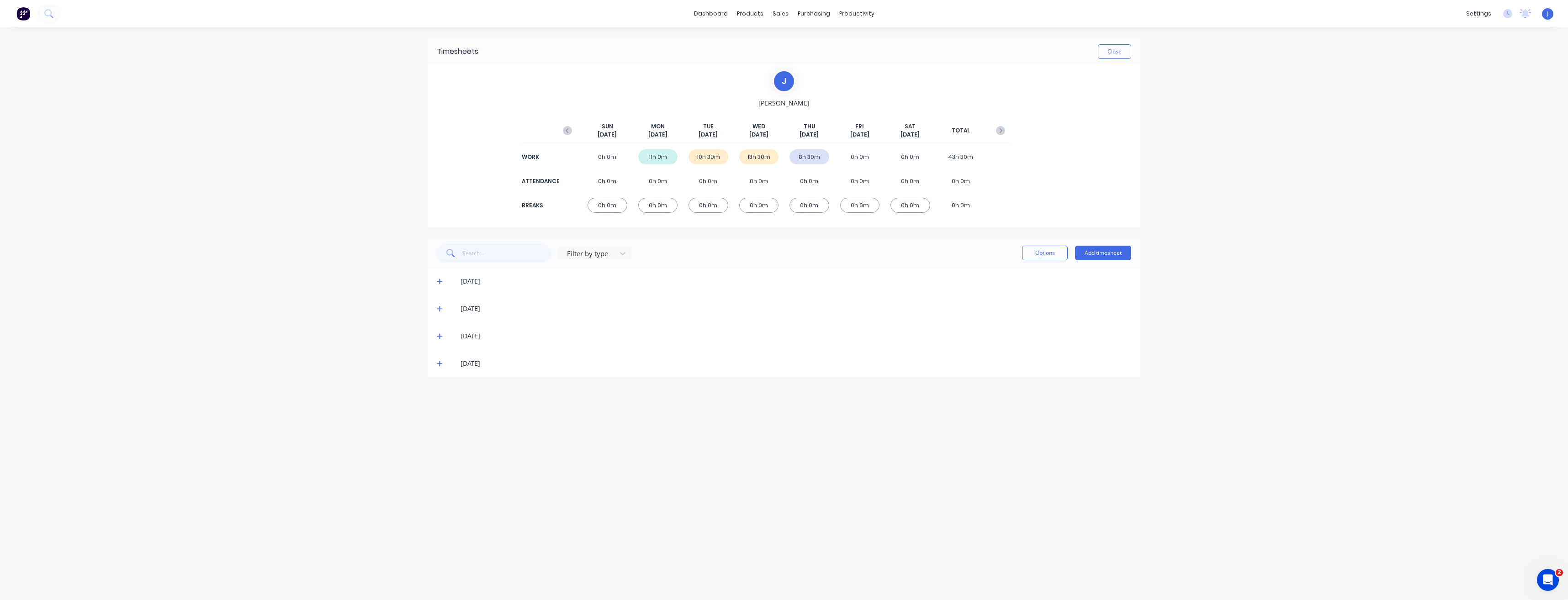
click at [443, 337] on span at bounding box center [441, 336] width 9 height 9
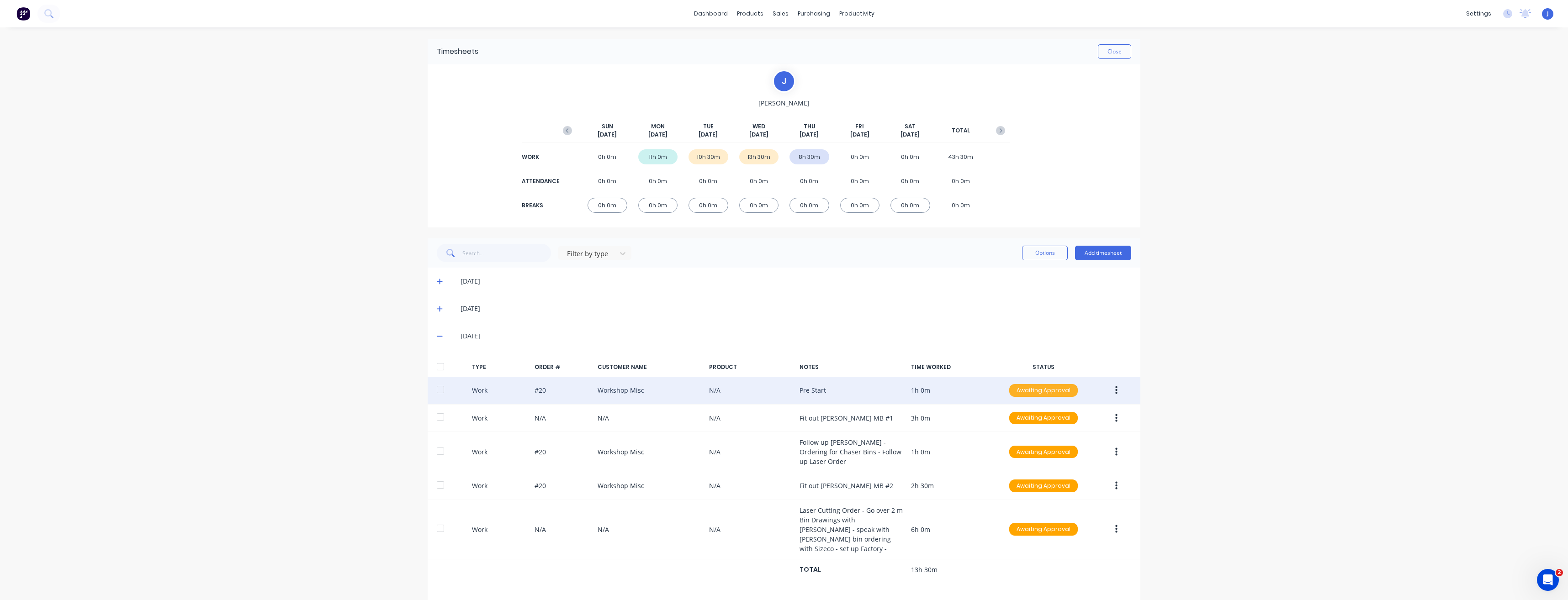
click at [1043, 392] on div "Awaiting Approval" at bounding box center [1043, 390] width 69 height 13
click at [1034, 437] on div "Approved" at bounding box center [1023, 436] width 75 height 13
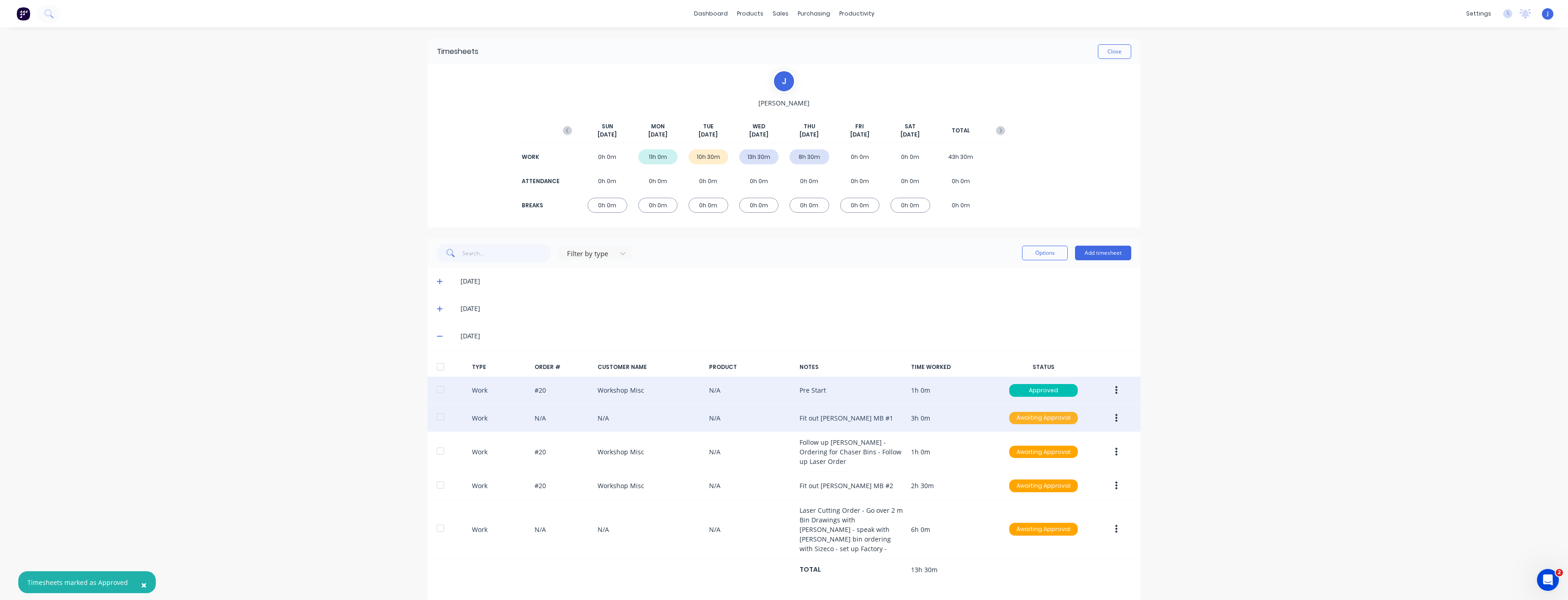
click at [1049, 419] on div "Awaiting Approval" at bounding box center [1043, 418] width 69 height 13
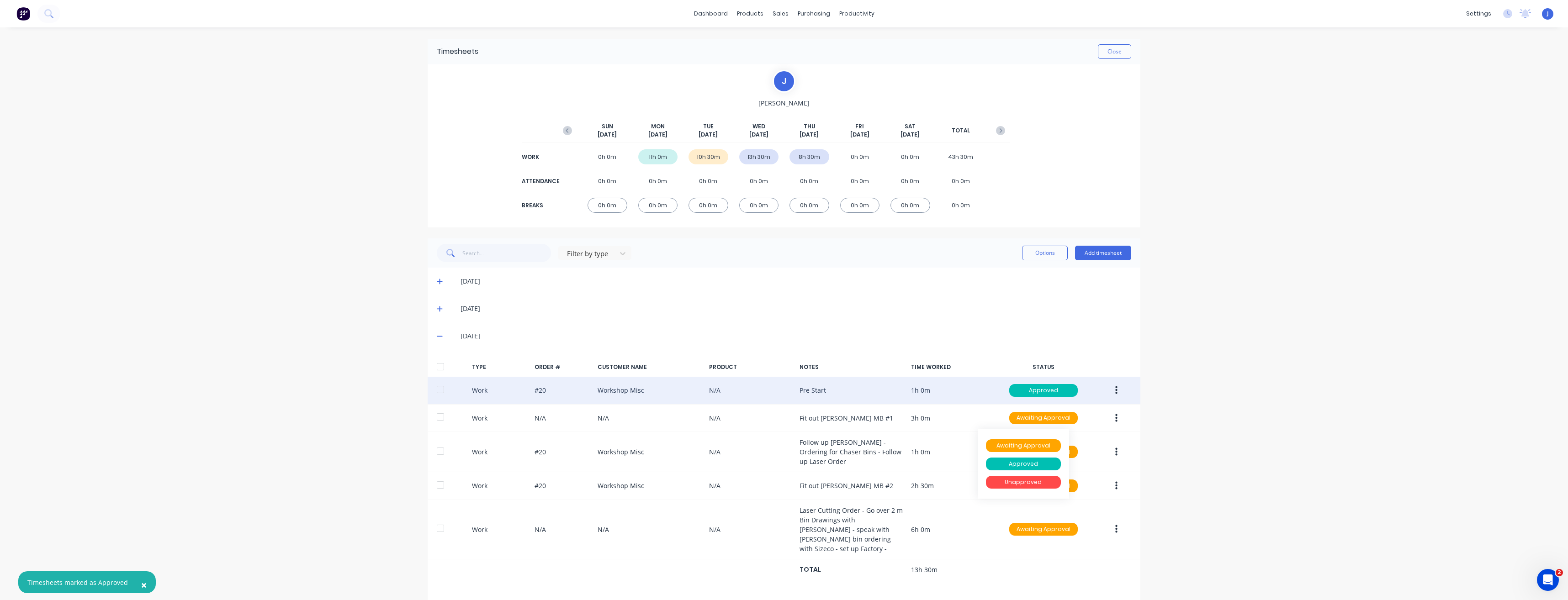
click at [1043, 369] on div "STATUS" at bounding box center [1043, 368] width 83 height 9
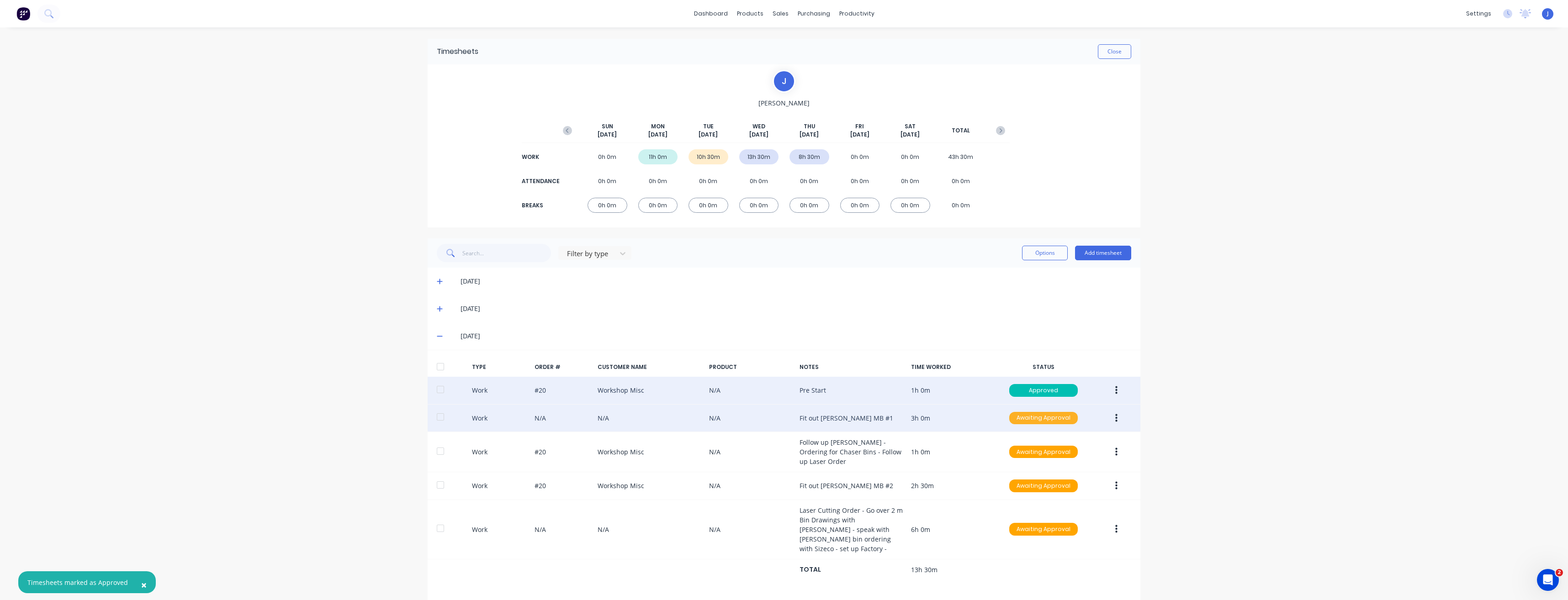
click at [1043, 417] on div "Awaiting Approval" at bounding box center [1043, 418] width 69 height 13
click at [1031, 465] on div "Approved" at bounding box center [1023, 464] width 75 height 13
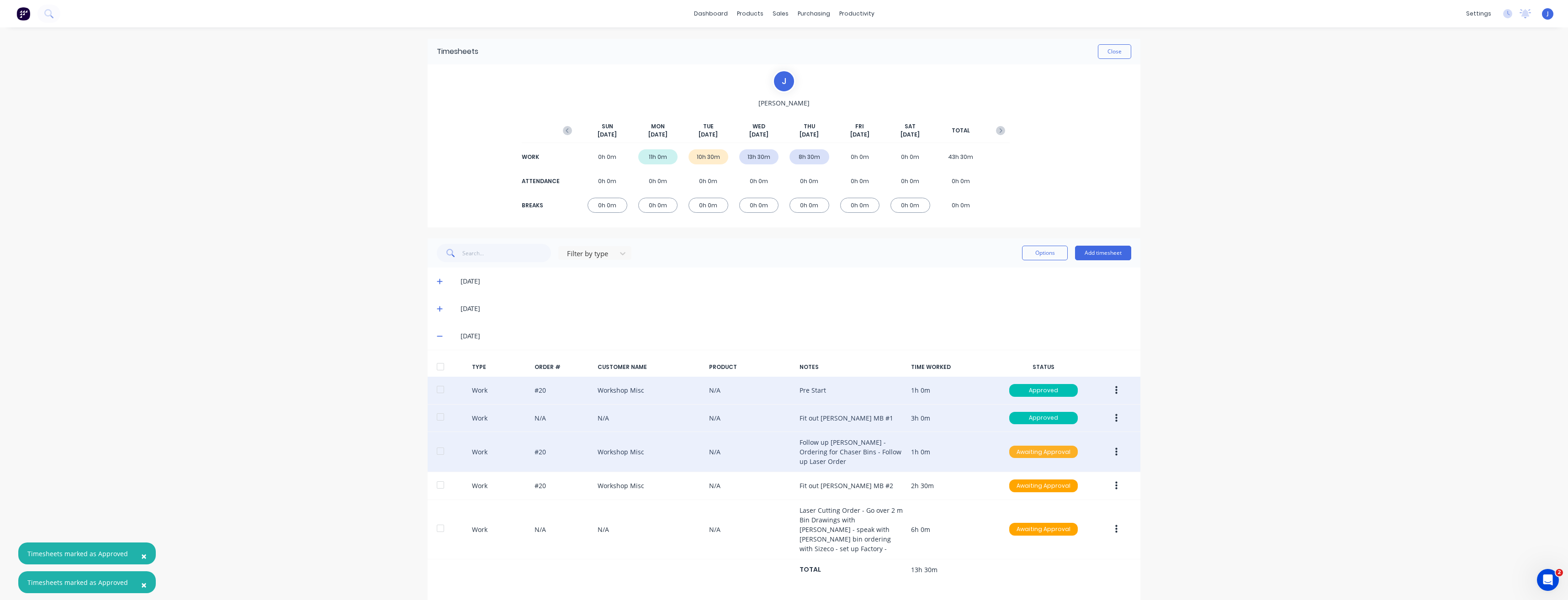
click at [1045, 453] on div "Awaiting Approval" at bounding box center [1043, 452] width 69 height 13
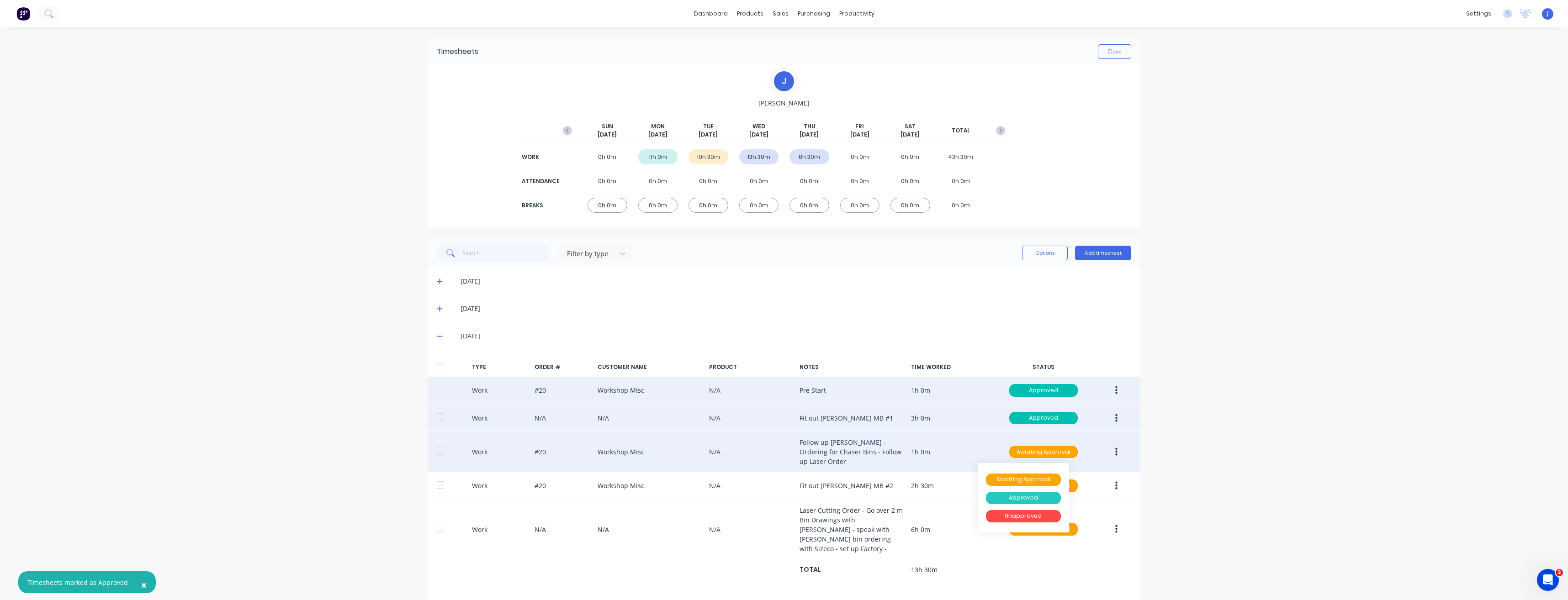
click at [1021, 498] on div "Approved" at bounding box center [1023, 498] width 75 height 13
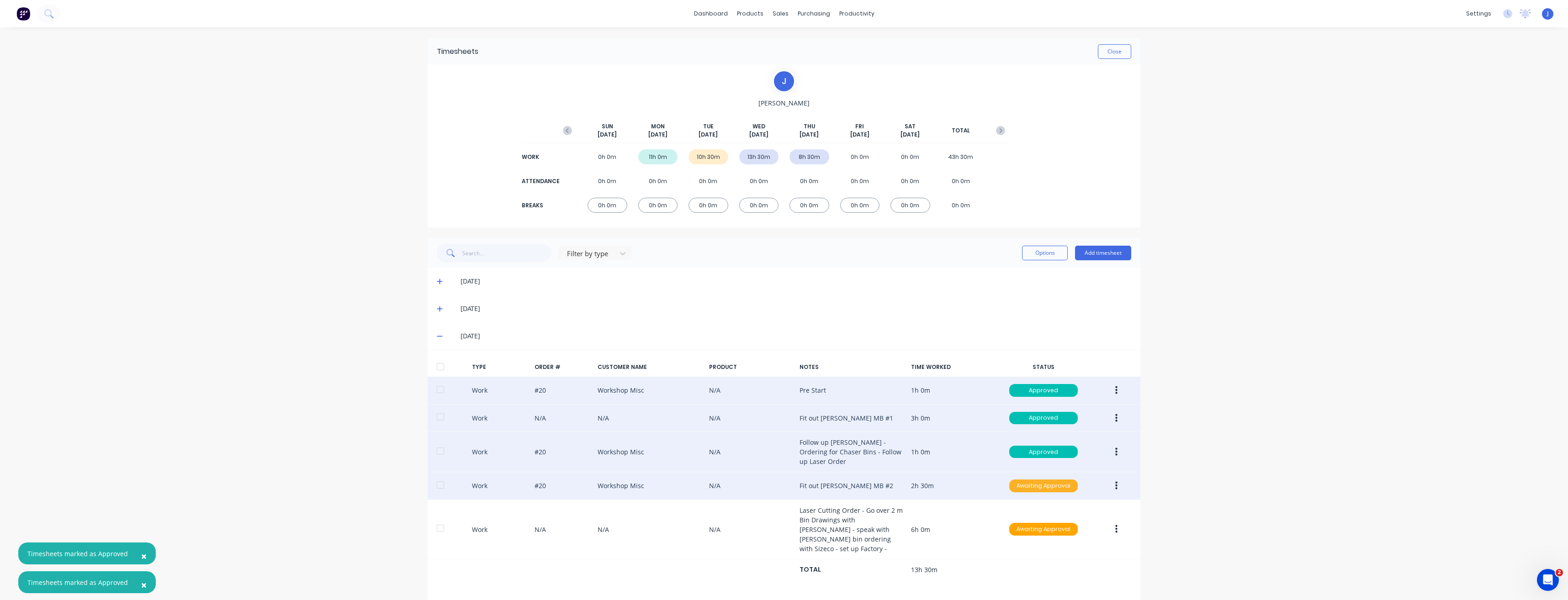
click at [1041, 486] on div "Awaiting Approval" at bounding box center [1043, 486] width 69 height 13
click at [1018, 532] on div "Approved" at bounding box center [1023, 532] width 75 height 13
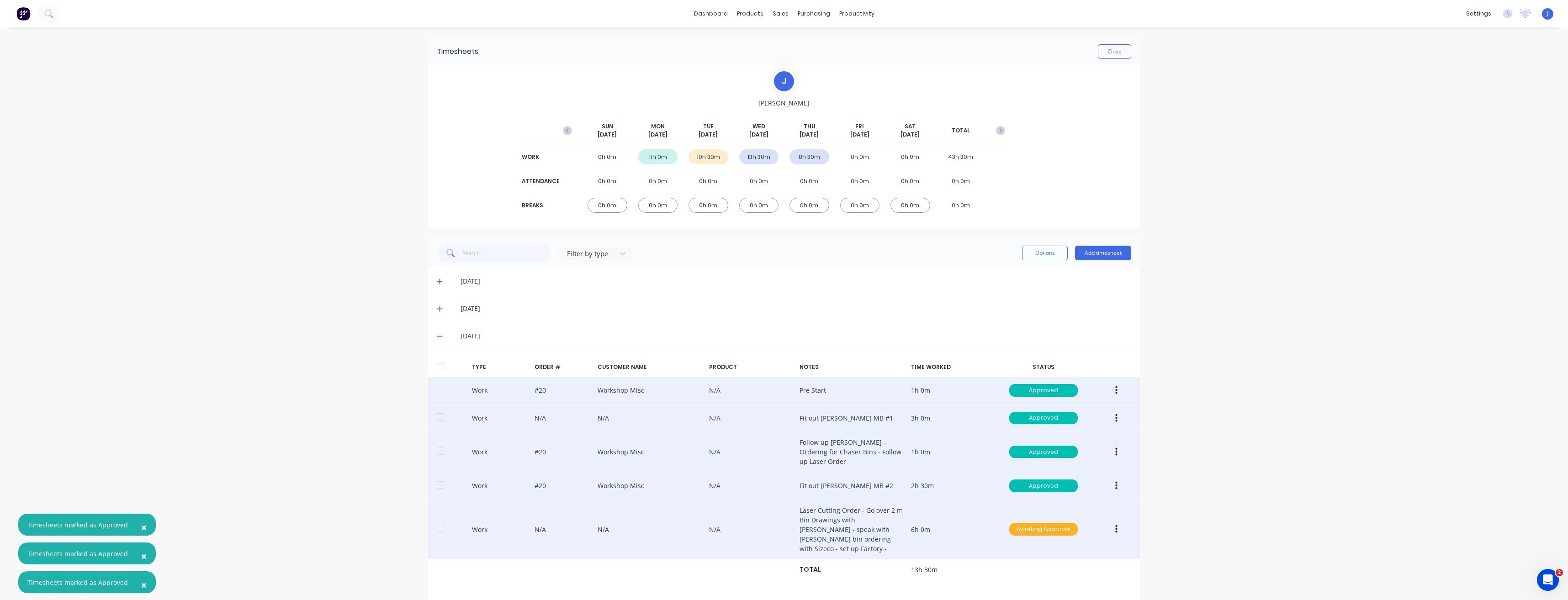
click at [1027, 532] on div "Awaiting Approval" at bounding box center [1043, 529] width 69 height 13
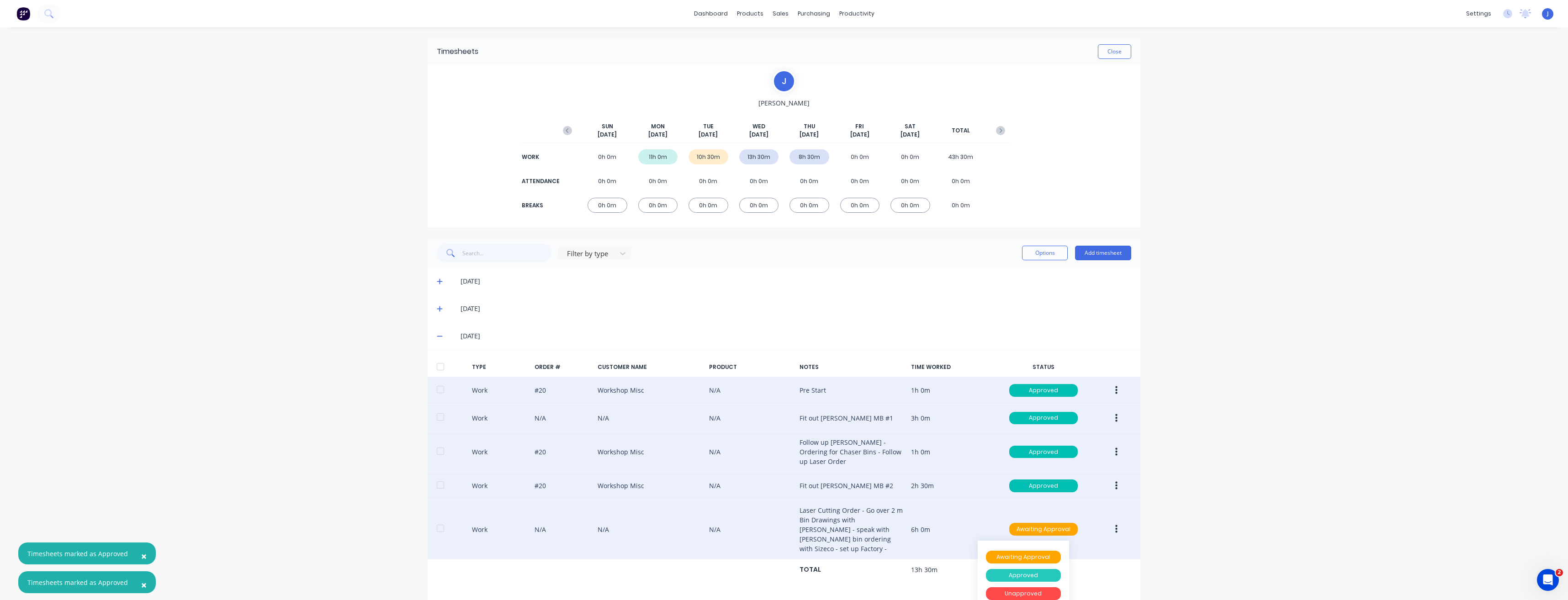
click at [1018, 573] on div "Approved" at bounding box center [1023, 575] width 75 height 13
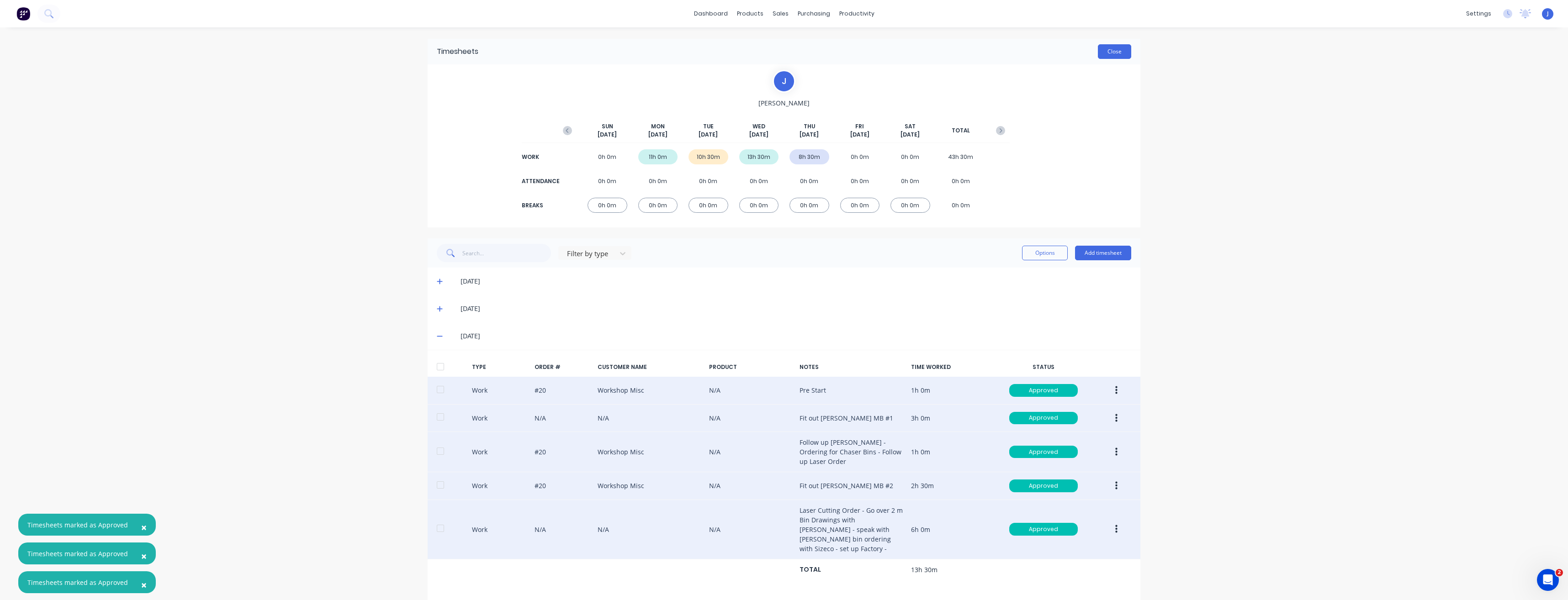
click at [1110, 55] on button "Close" at bounding box center [1115, 52] width 33 height 15
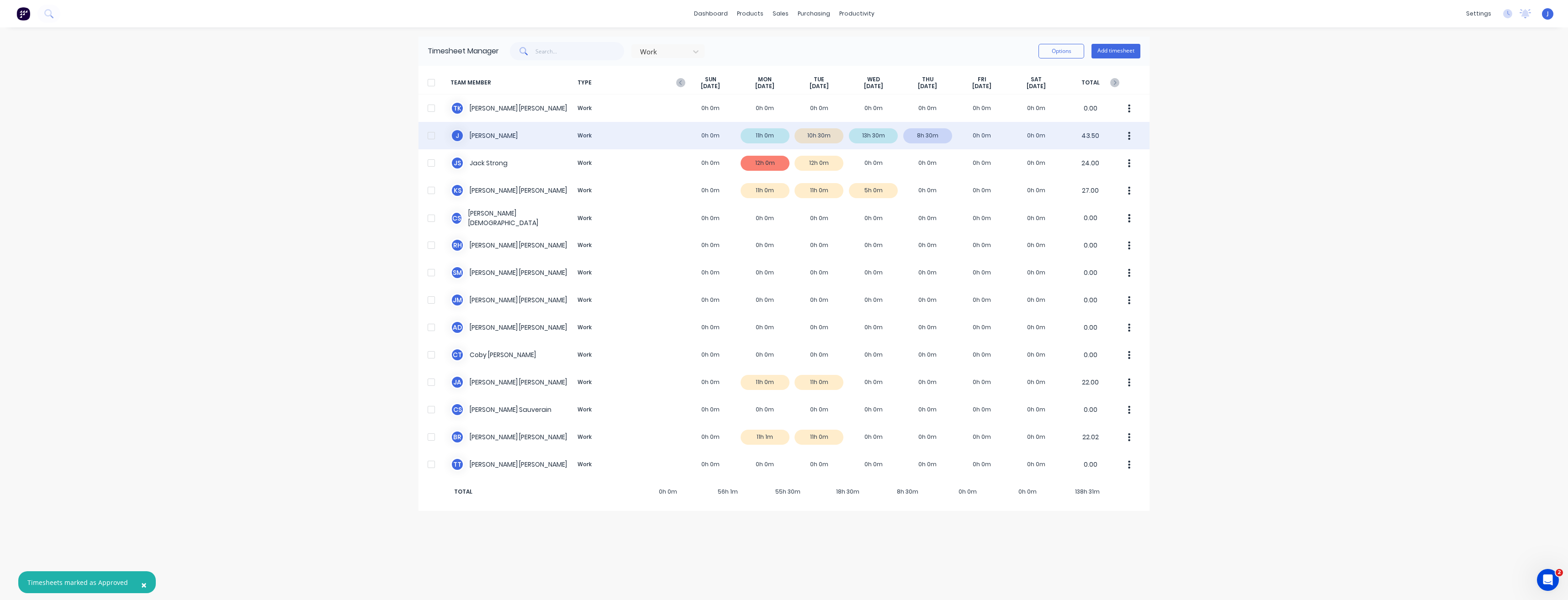
click at [822, 136] on div "J [PERSON_NAME] Work 0h 0m 11h 0m 10h 30m 13h 30m 8h 30m 0h 0m 0h 0m 43.50" at bounding box center [784, 135] width 731 height 27
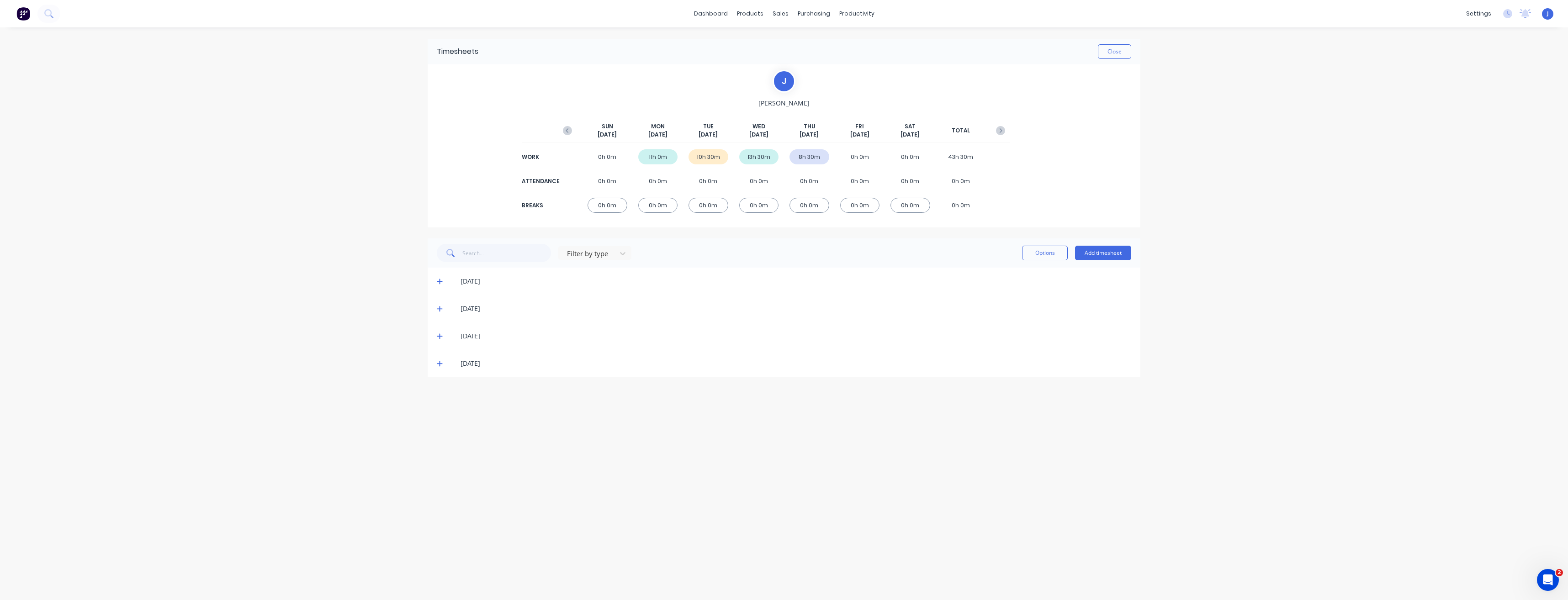
click at [713, 156] on div "10h 30m" at bounding box center [708, 156] width 40 height 15
click at [439, 310] on icon at bounding box center [440, 309] width 6 height 7
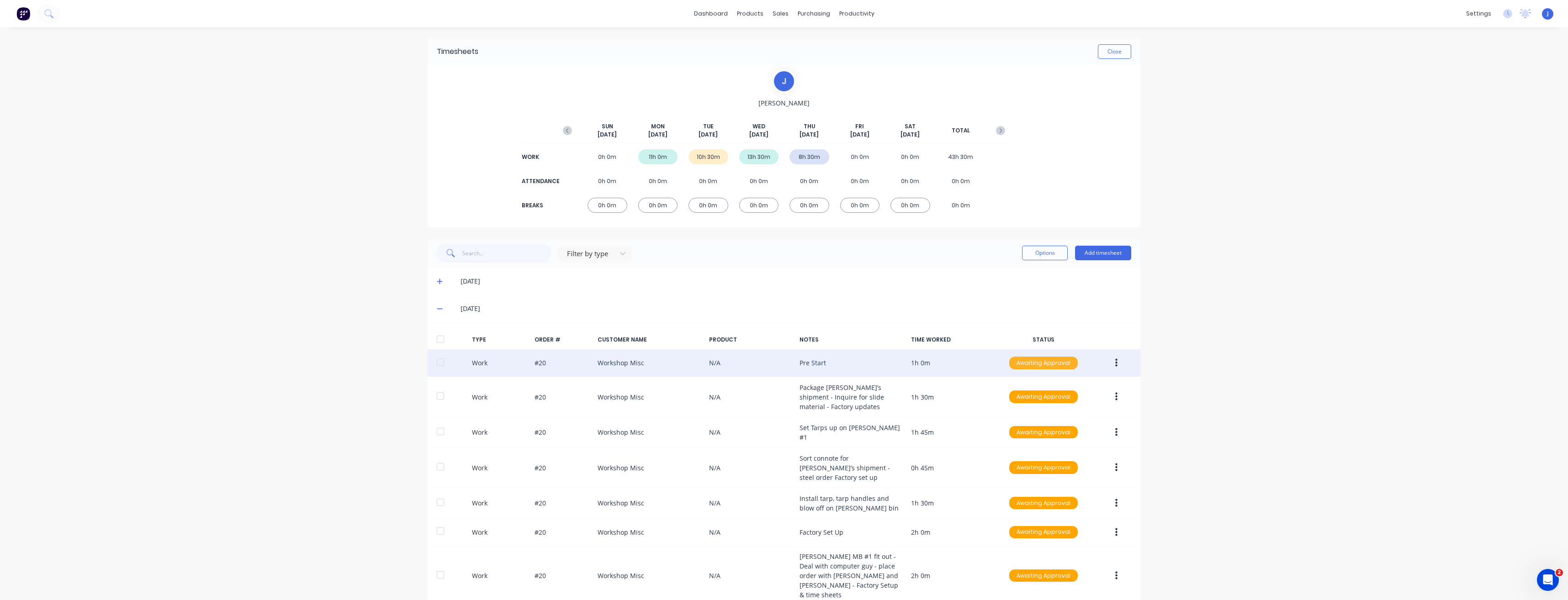
click at [1029, 365] on div "Awaiting Approval" at bounding box center [1043, 363] width 69 height 13
click at [1021, 405] on div "Approved" at bounding box center [1023, 409] width 75 height 13
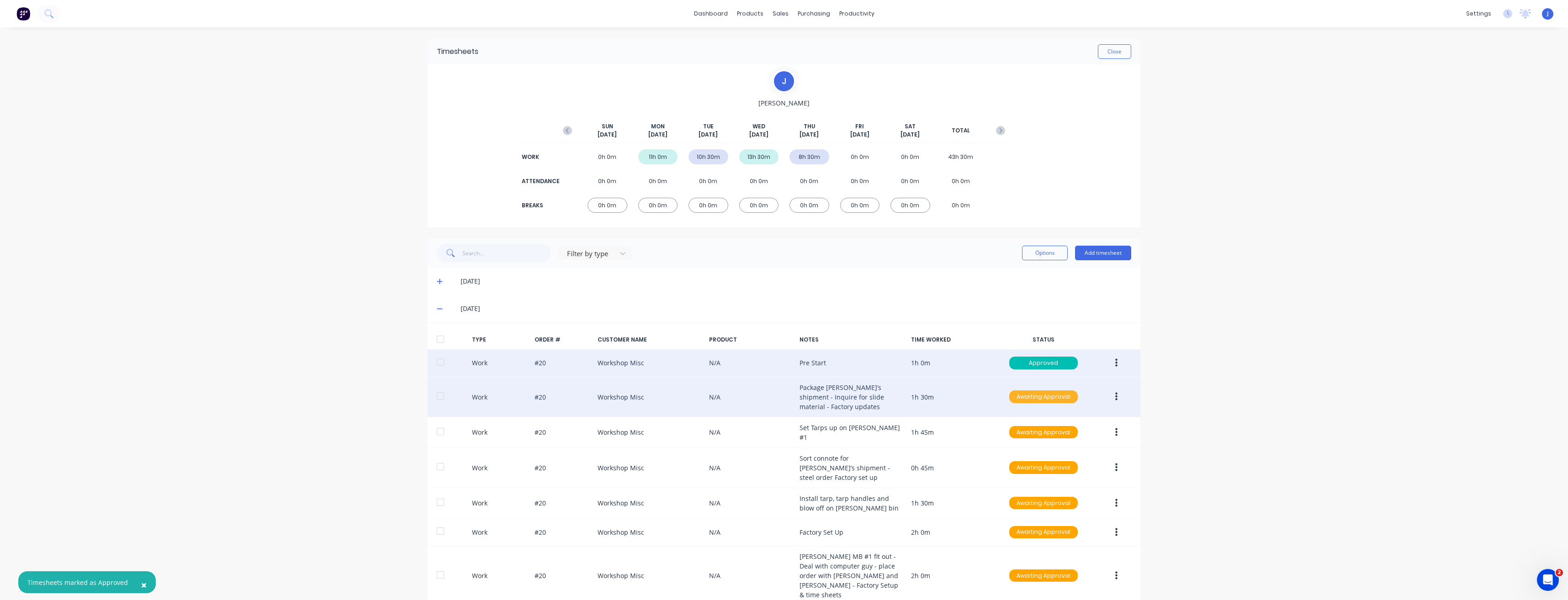
click at [1031, 398] on div "Awaiting Approval" at bounding box center [1043, 397] width 69 height 13
click at [1029, 441] on div "Approved" at bounding box center [1023, 443] width 75 height 13
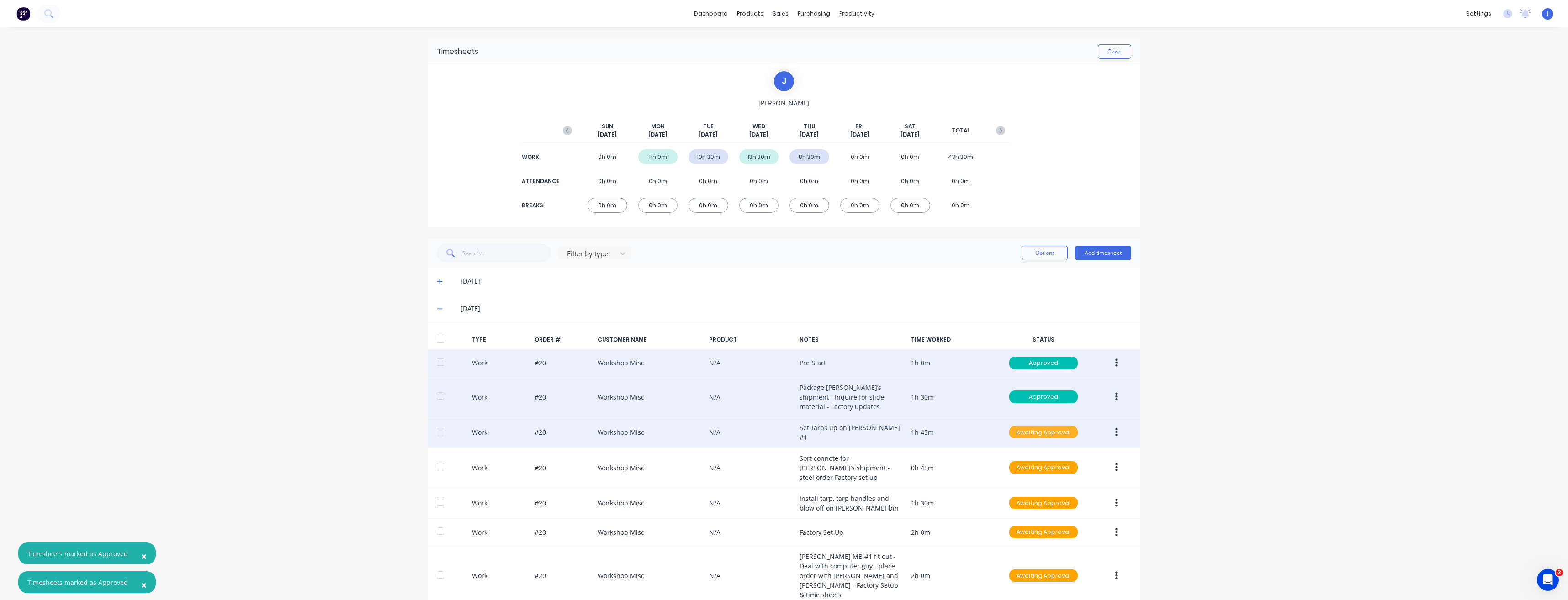
click at [1041, 434] on div "Awaiting Approval" at bounding box center [1043, 432] width 69 height 13
click at [1032, 472] on div "Approved" at bounding box center [1023, 478] width 75 height 13
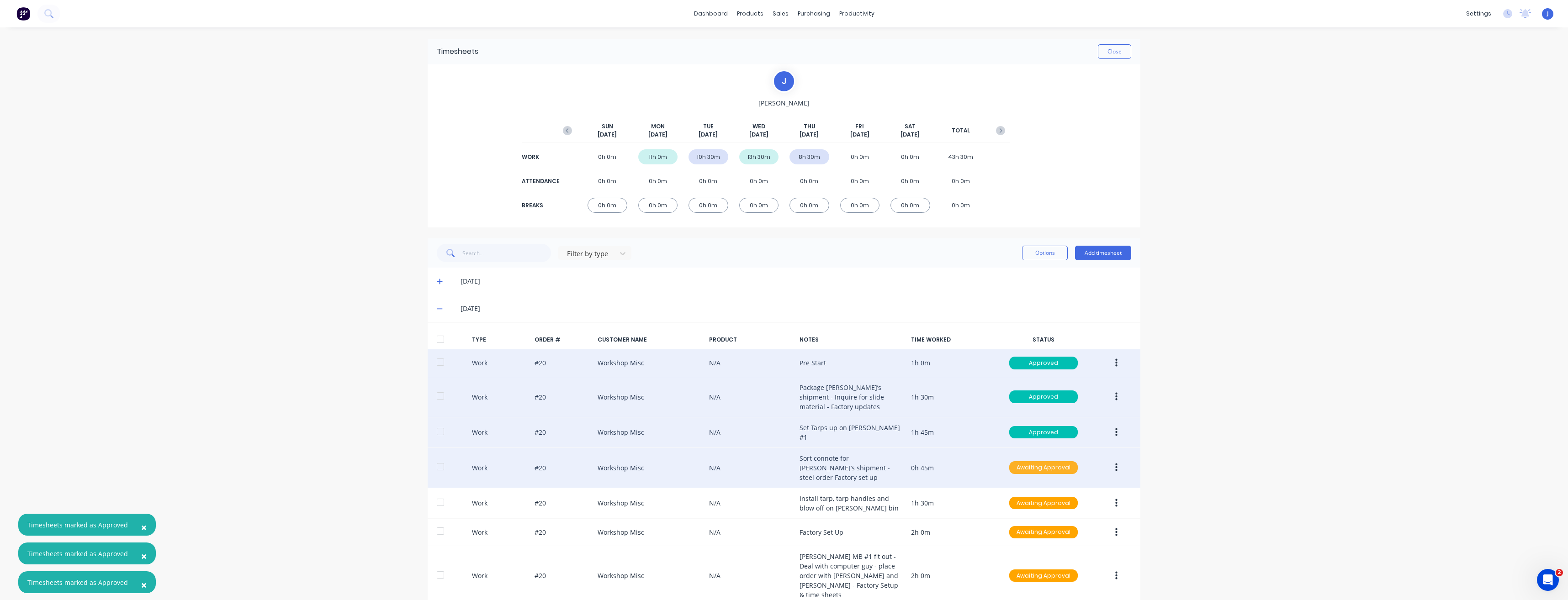
click at [1031, 468] on div "Awaiting Approval" at bounding box center [1043, 467] width 69 height 13
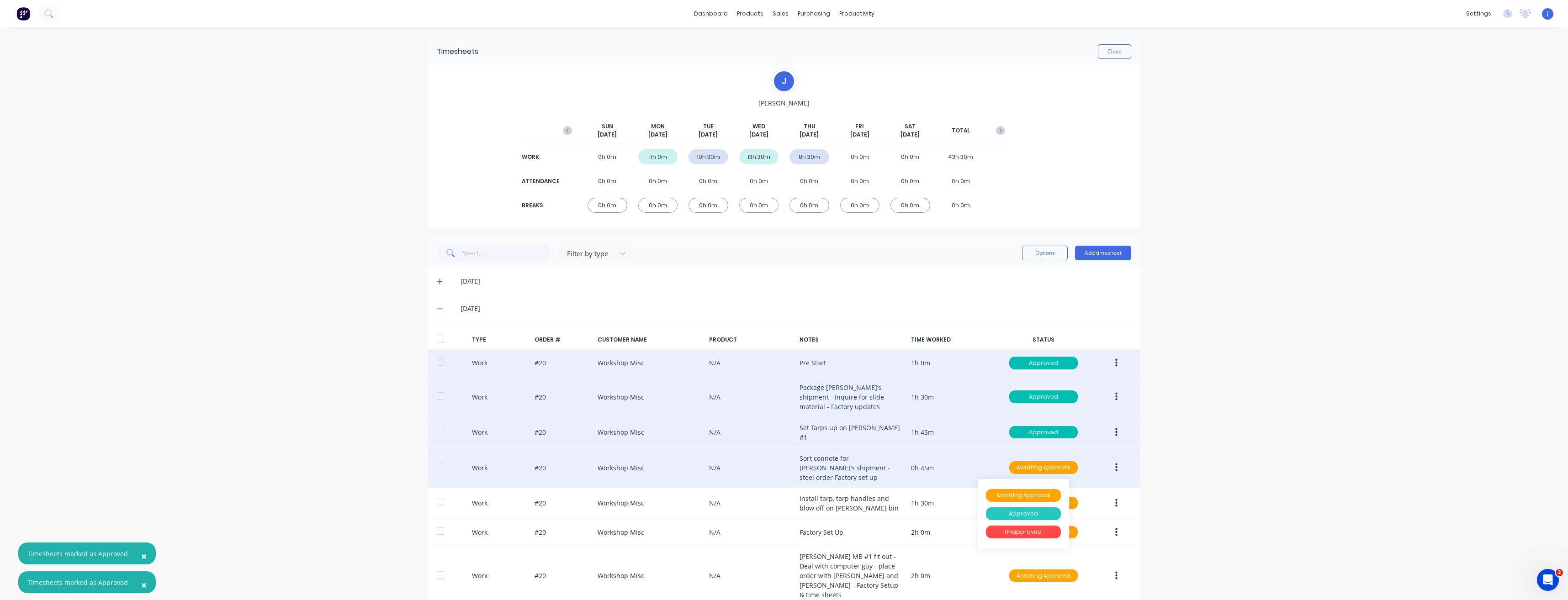
click at [1031, 509] on div "Approved" at bounding box center [1023, 514] width 75 height 13
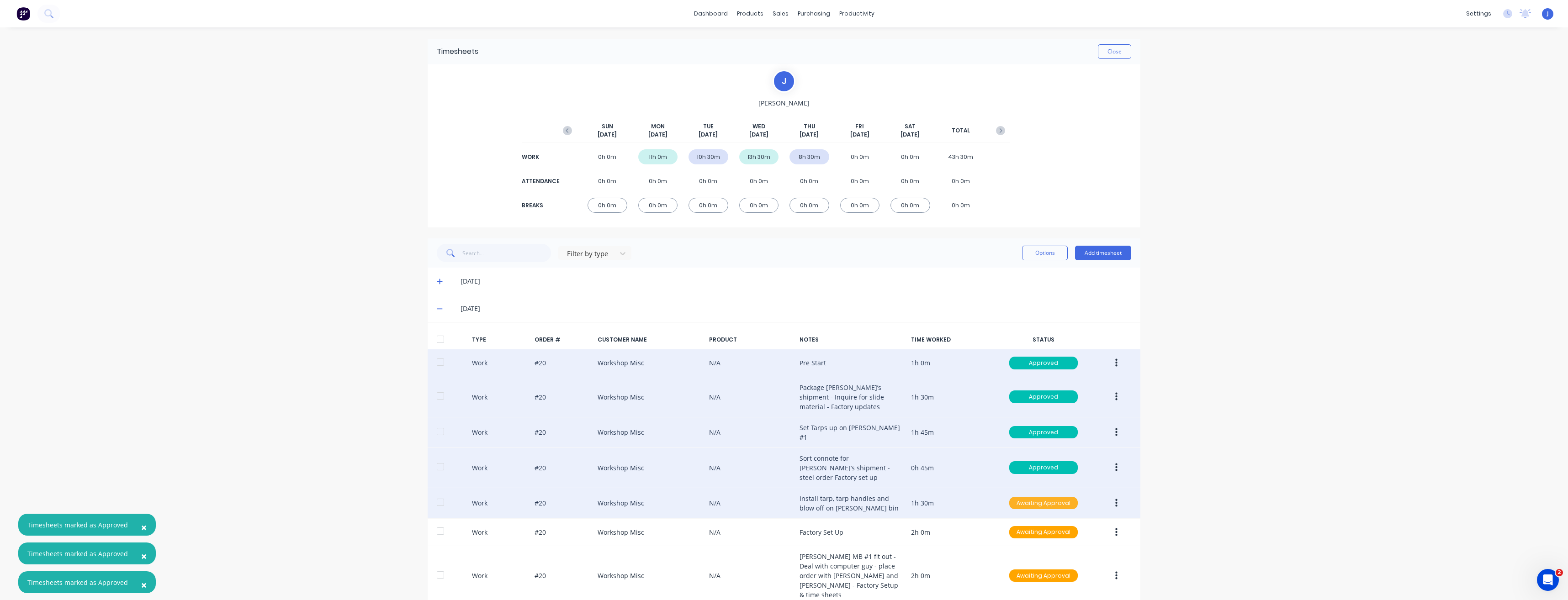
click at [1031, 501] on div "Awaiting Approval" at bounding box center [1043, 503] width 69 height 13
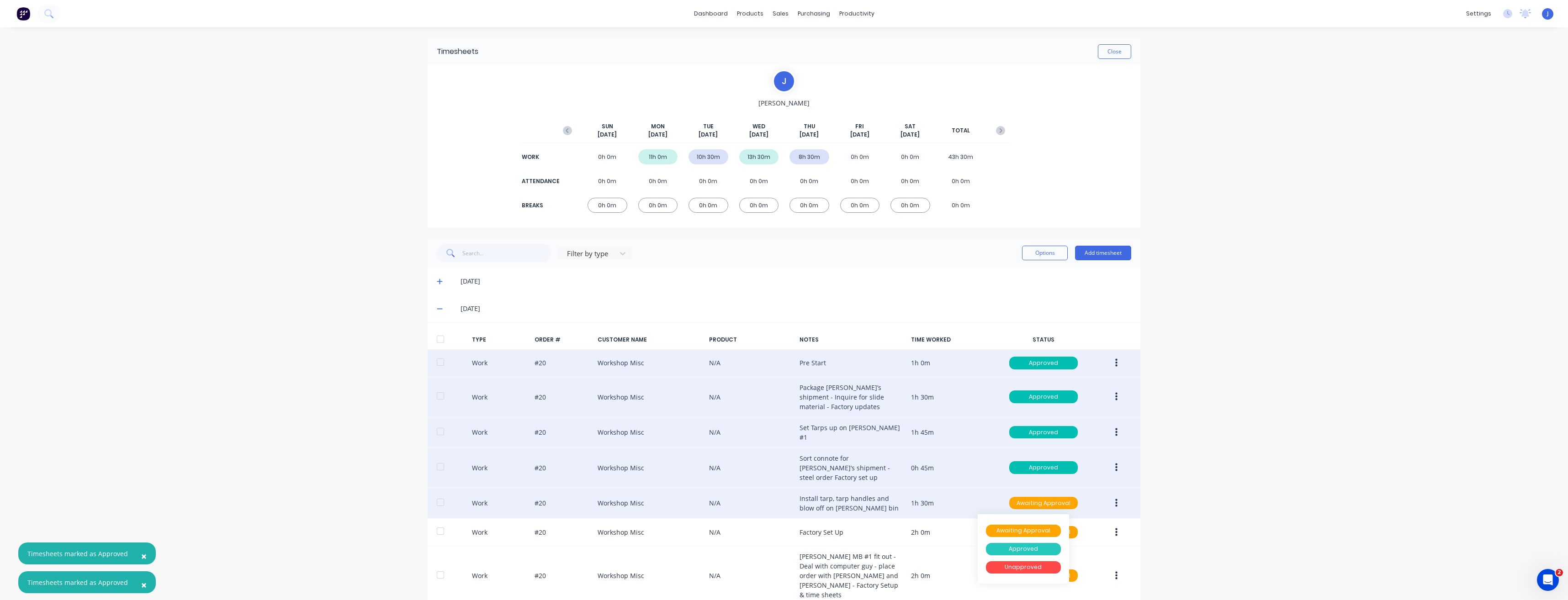
click at [1021, 546] on div "Approved" at bounding box center [1023, 549] width 75 height 13
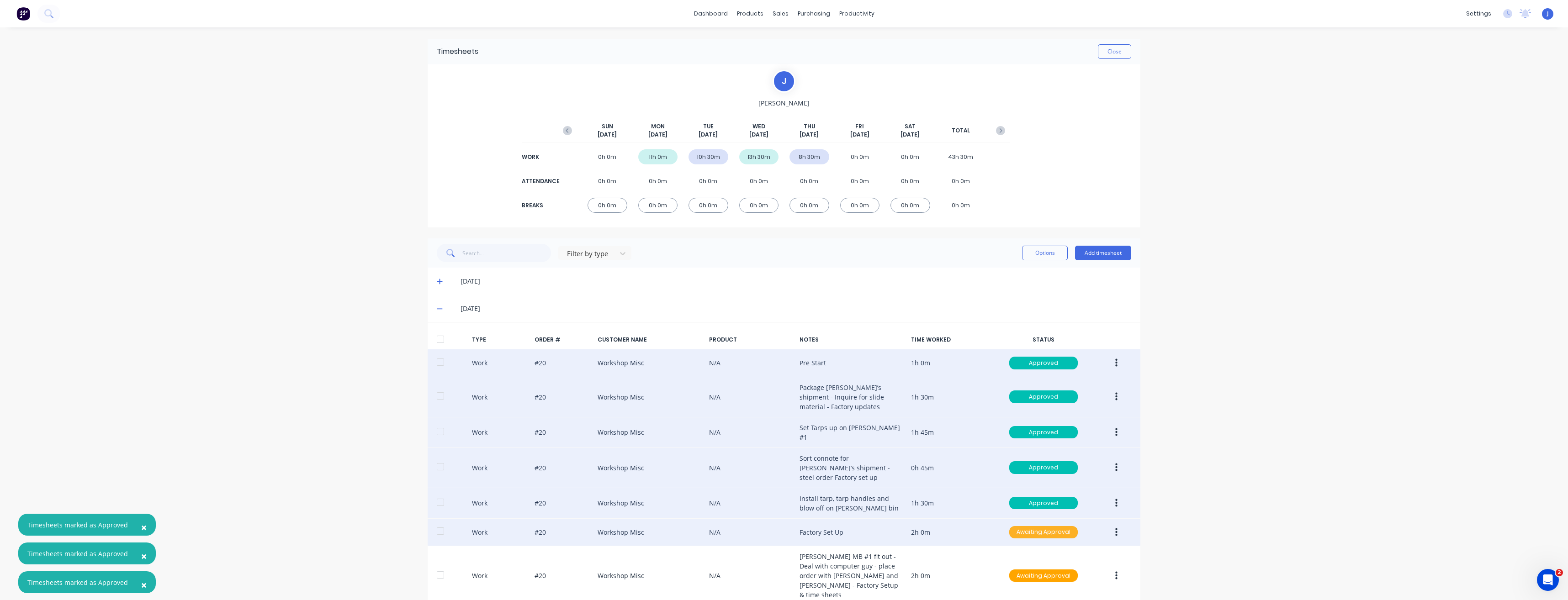
click at [1031, 532] on div "Awaiting Approval" at bounding box center [1043, 532] width 69 height 13
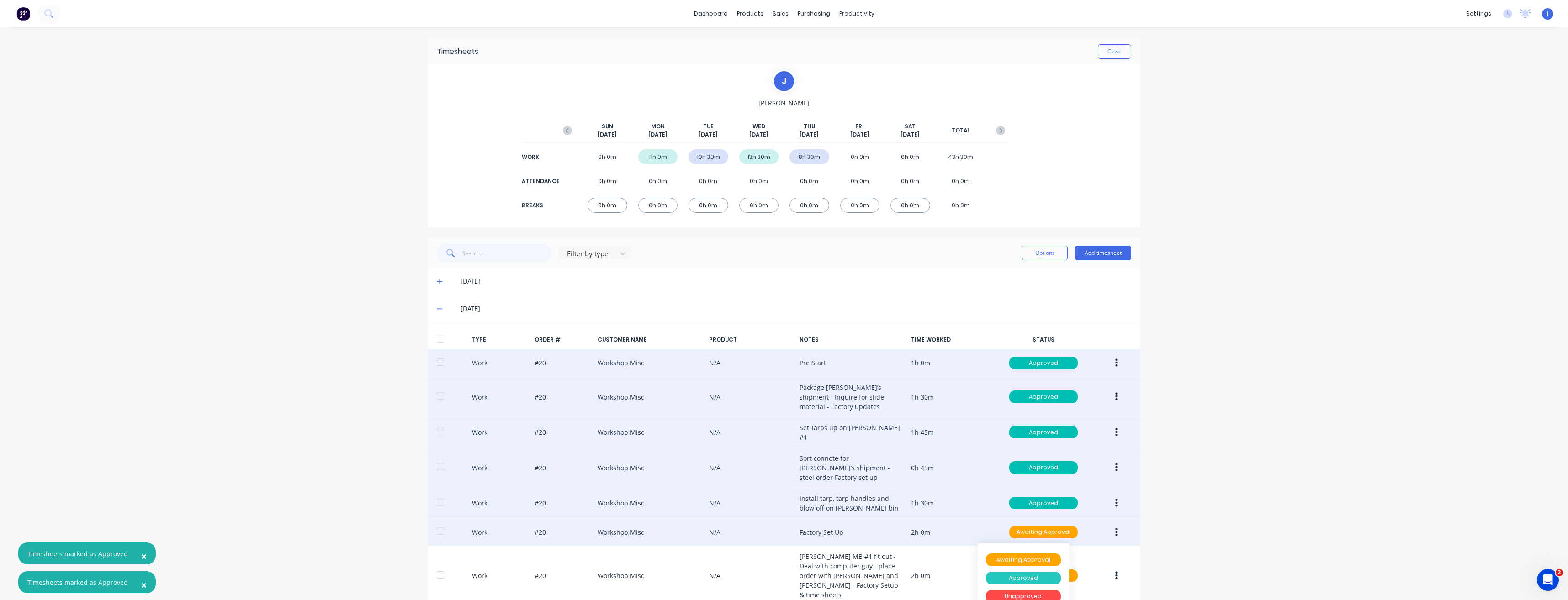
click at [1018, 575] on div "Approved" at bounding box center [1023, 578] width 75 height 13
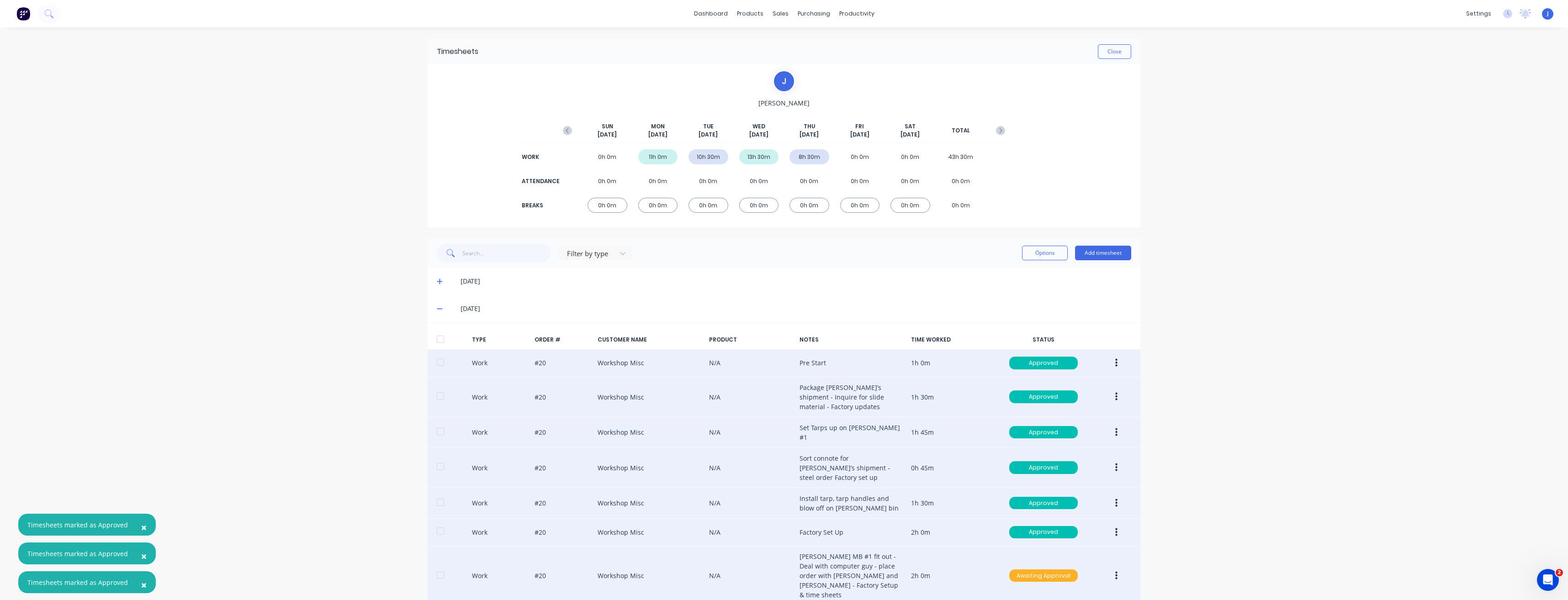
click at [1032, 572] on div "Awaiting Approval" at bounding box center [1043, 576] width 69 height 13
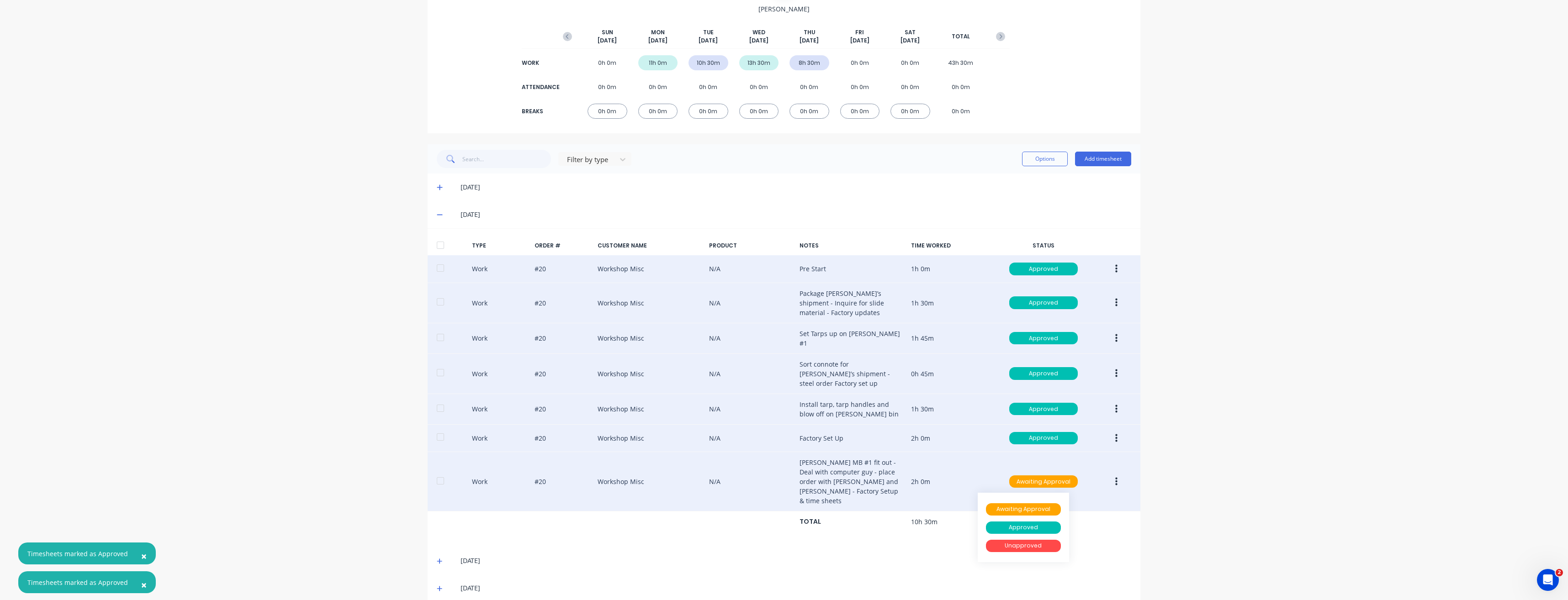
scroll to position [95, 0]
click at [1012, 521] on div "Approved" at bounding box center [1023, 527] width 75 height 13
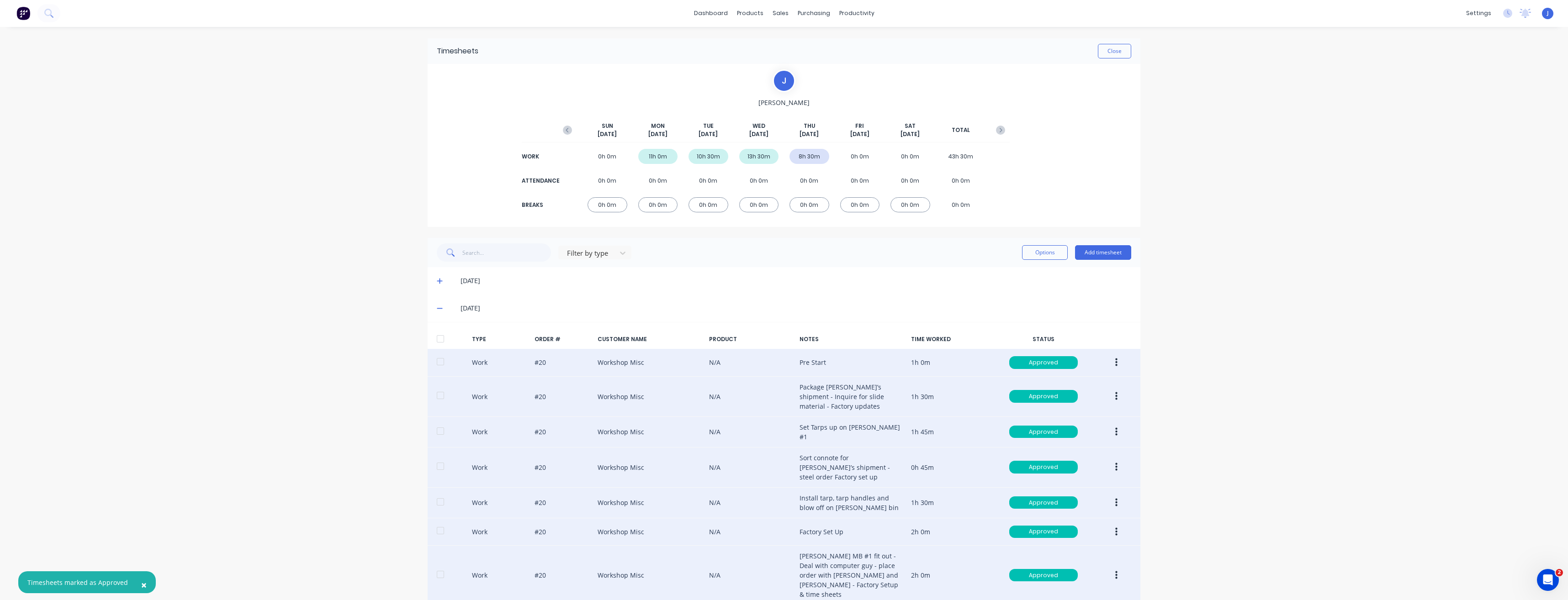
scroll to position [0, 0]
click at [1102, 56] on button "Close" at bounding box center [1115, 52] width 33 height 15
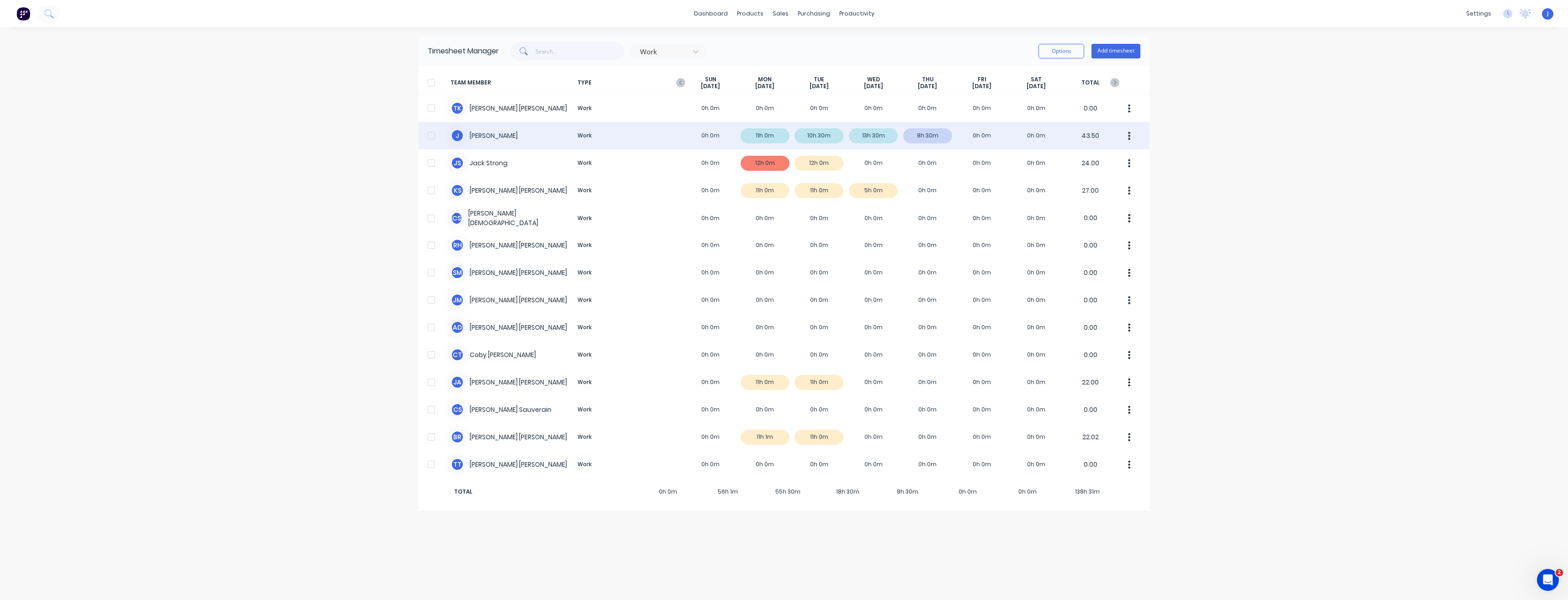
click at [923, 136] on div "J [PERSON_NAME] Work 0h 0m 11h 0m 10h 30m 13h 30m 8h 30m 0h 0m 0h 0m 43.50" at bounding box center [784, 135] width 731 height 27
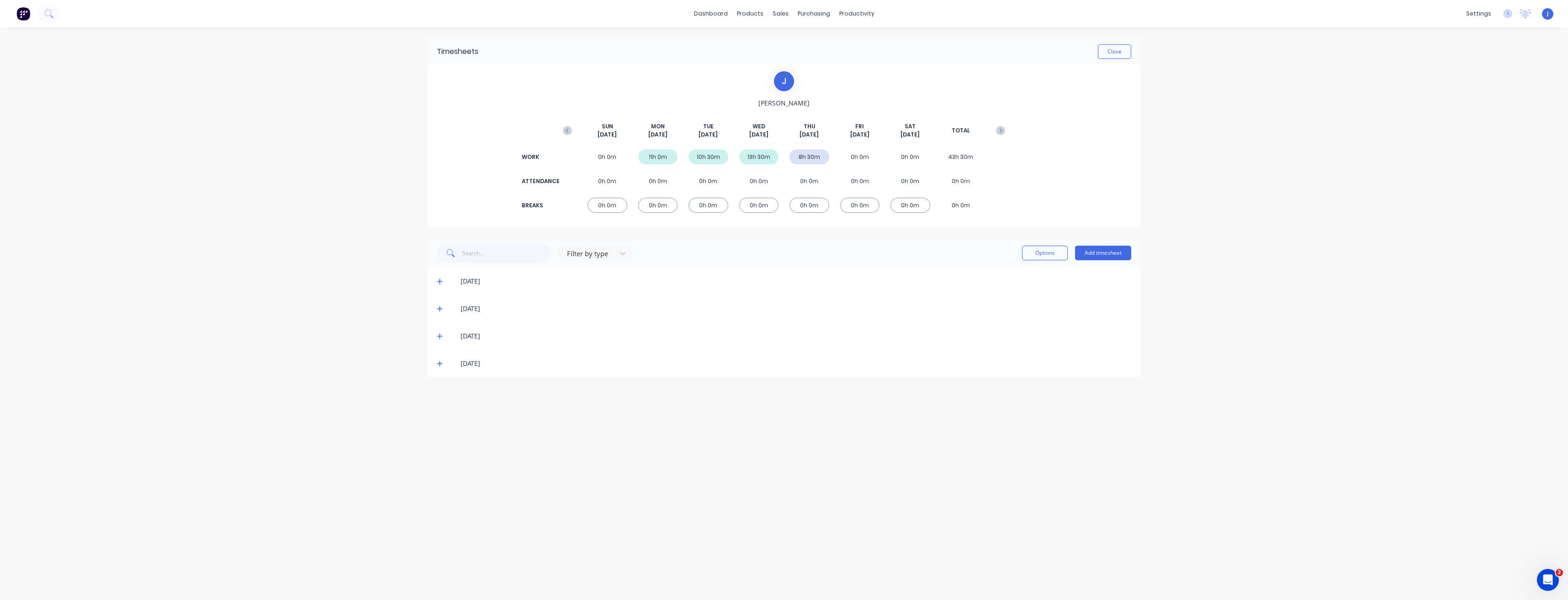
click at [441, 281] on icon at bounding box center [440, 281] width 6 height 7
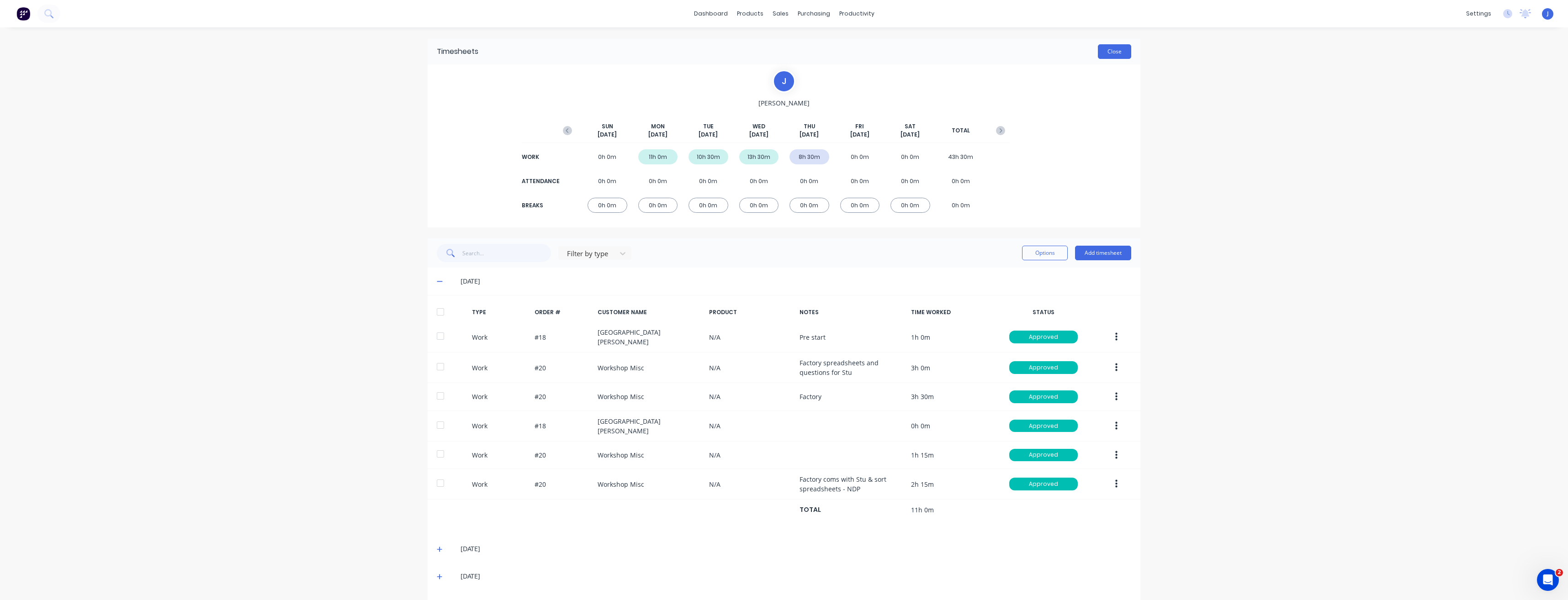
click at [1121, 47] on button "Close" at bounding box center [1115, 52] width 33 height 15
